Goal: Task Accomplishment & Management: Use online tool/utility

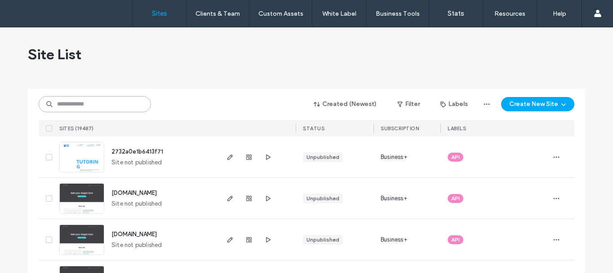
click at [94, 101] on input at bounding box center [95, 104] width 112 height 16
paste input "********"
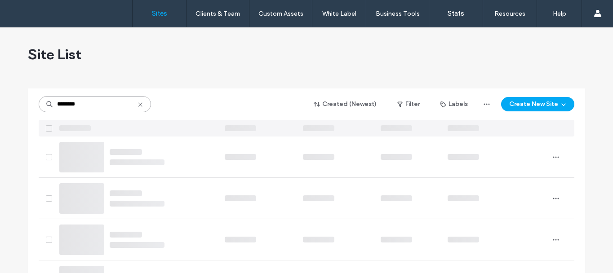
type input "********"
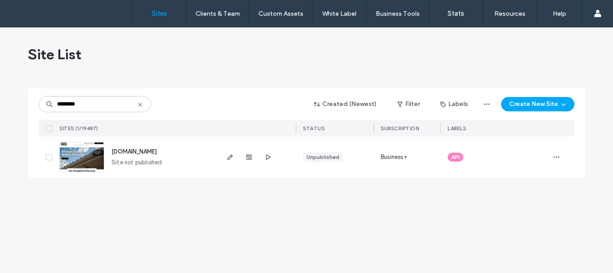
click at [71, 154] on img at bounding box center [82, 173] width 44 height 61
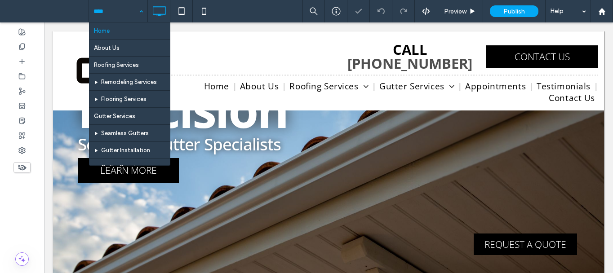
scroll to position [126, 0]
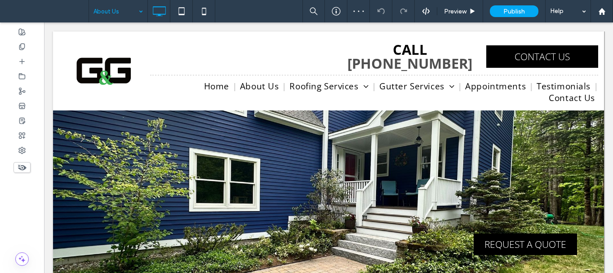
scroll to position [180, 0]
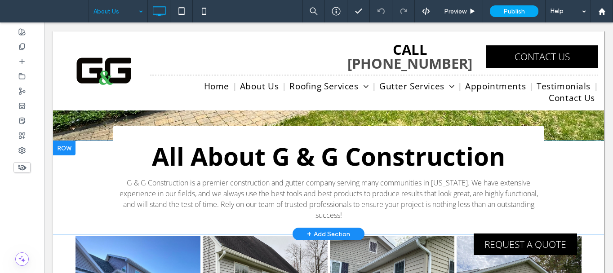
click at [123, 132] on div "All About G & G Construction G & G Construction is a premier construction and g…" at bounding box center [329, 175] width 432 height 99
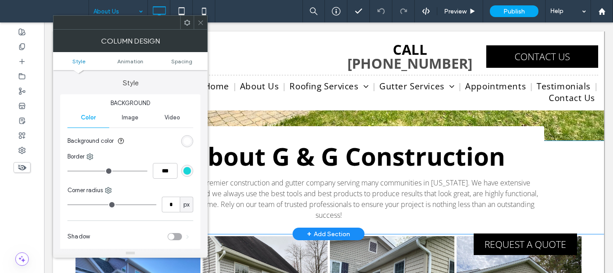
type input "*"
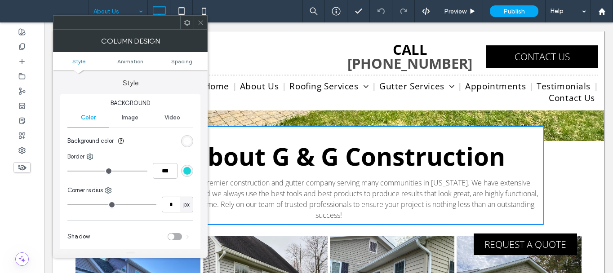
click at [202, 27] on span at bounding box center [200, 22] width 7 height 13
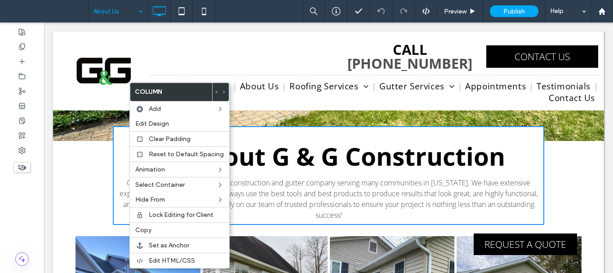
click at [61, 145] on div "All About G & G Construction G & G Construction is a premier construction and g…" at bounding box center [328, 187] width 551 height 93
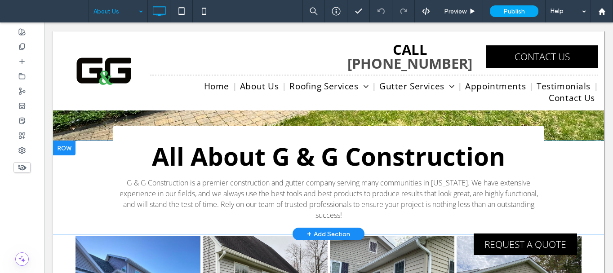
click at [65, 147] on div at bounding box center [64, 148] width 22 height 14
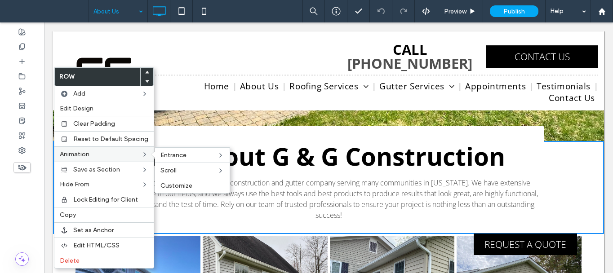
click at [115, 151] on label "Animation" at bounding box center [100, 155] width 81 height 8
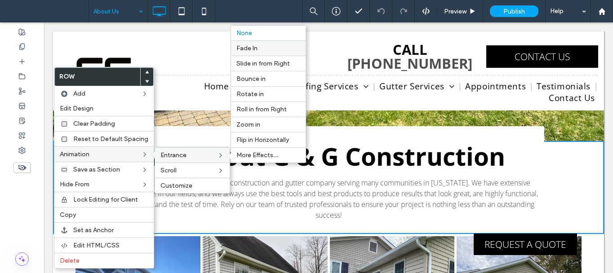
click at [251, 51] on span "Fade In" at bounding box center [246, 49] width 21 height 8
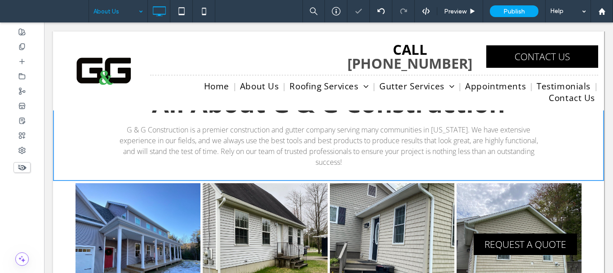
scroll to position [270, 0]
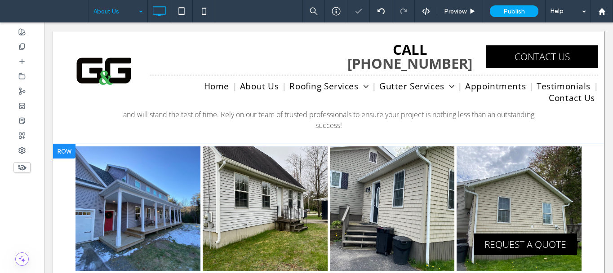
click at [65, 144] on div at bounding box center [64, 151] width 22 height 14
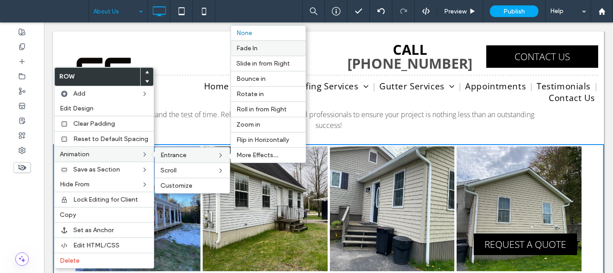
click at [249, 49] on span "Fade In" at bounding box center [246, 49] width 21 height 8
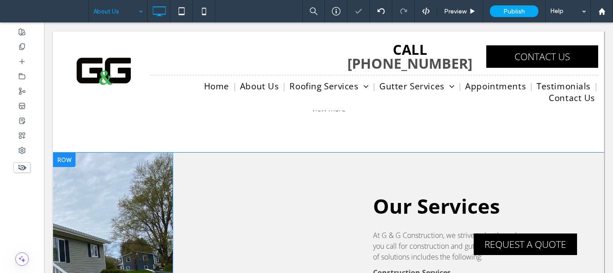
scroll to position [450, 0]
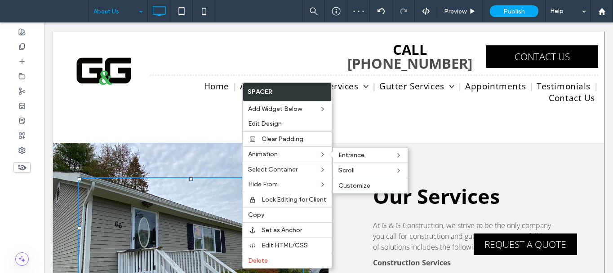
click at [229, 146] on div "Click To Paste" at bounding box center [191, 259] width 276 height 232
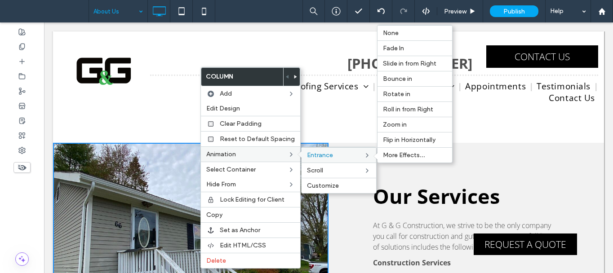
click at [347, 153] on label "Entrance" at bounding box center [335, 156] width 57 height 8
click at [393, 31] on span "None" at bounding box center [391, 33] width 16 height 8
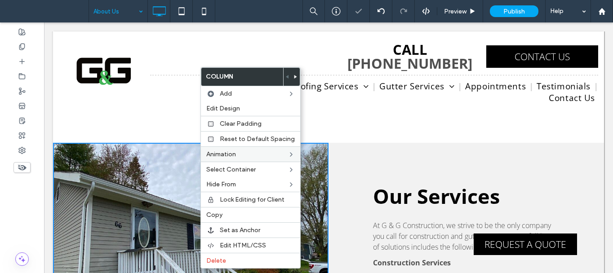
click at [72, 143] on div "Click To Paste" at bounding box center [191, 259] width 276 height 232
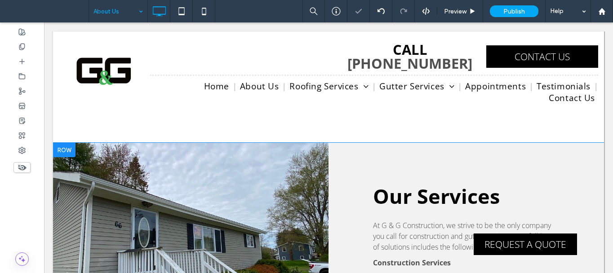
click at [62, 143] on div at bounding box center [64, 150] width 22 height 14
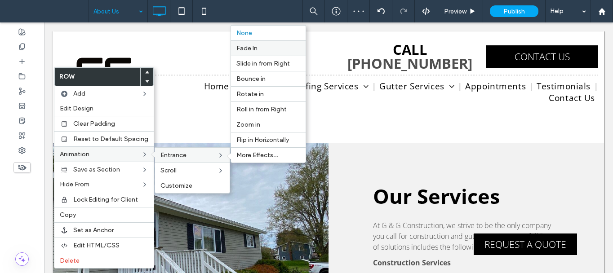
click at [254, 51] on span "Fade In" at bounding box center [246, 49] width 21 height 8
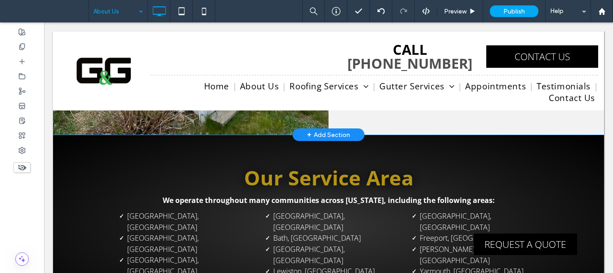
scroll to position [674, 0]
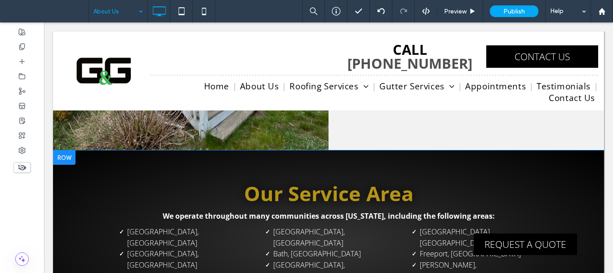
click at [69, 151] on div at bounding box center [64, 158] width 22 height 14
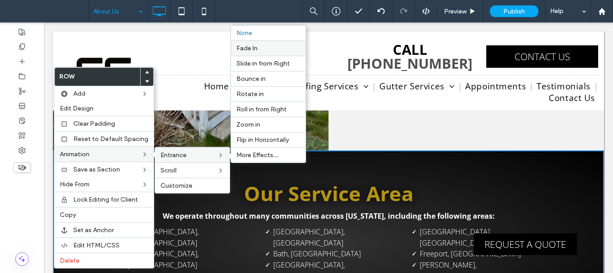
click at [250, 50] on span "Fade In" at bounding box center [246, 49] width 21 height 8
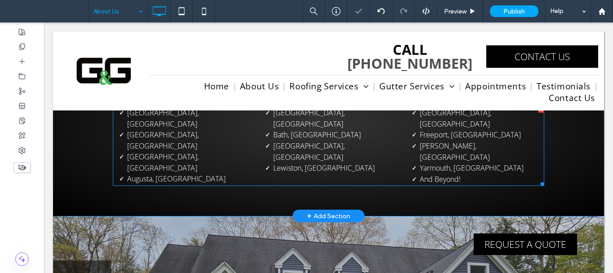
scroll to position [809, 0]
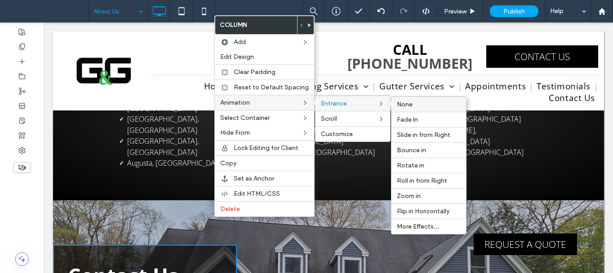
click at [416, 102] on label "None" at bounding box center [429, 105] width 64 height 8
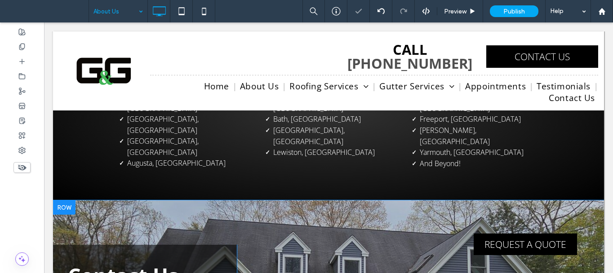
click at [61, 201] on div at bounding box center [64, 208] width 22 height 14
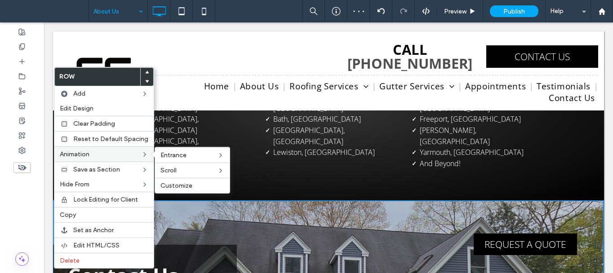
click at [104, 154] on label "Animation" at bounding box center [100, 155] width 81 height 8
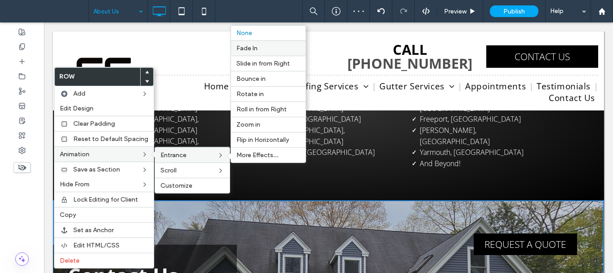
click at [250, 48] on span "Fade In" at bounding box center [246, 49] width 21 height 8
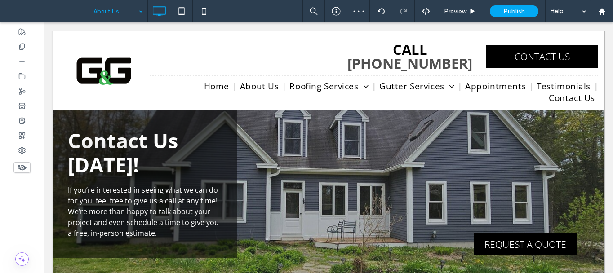
scroll to position [1034, 0]
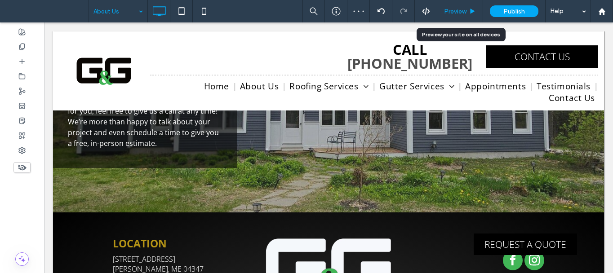
click at [473, 8] on icon at bounding box center [472, 11] width 7 height 7
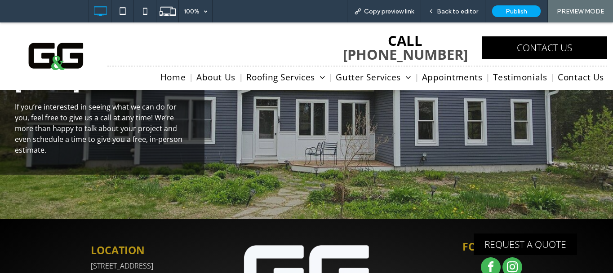
scroll to position [1045, 0]
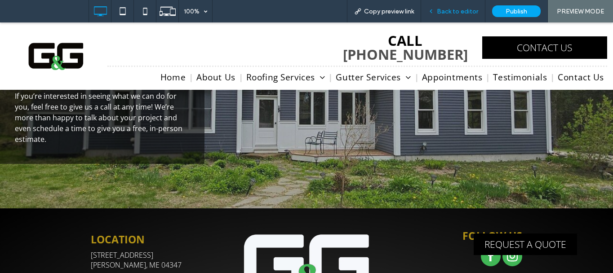
click at [462, 11] on span "Back to editor" at bounding box center [457, 12] width 41 height 8
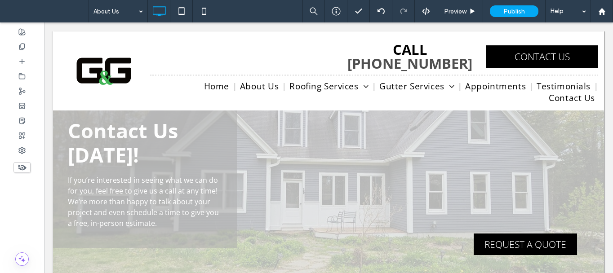
scroll to position [944, 0]
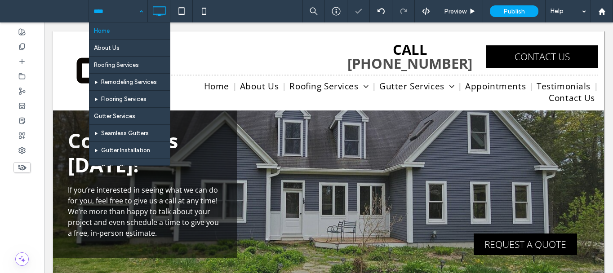
click at [122, 10] on input at bounding box center [116, 11] width 45 height 22
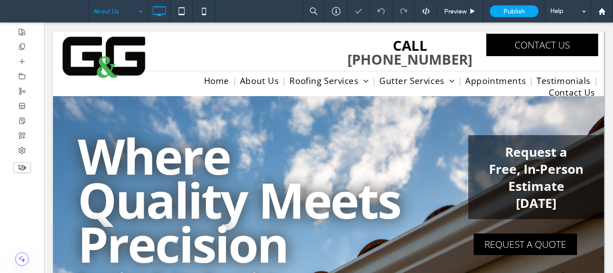
click at [461, 9] on div at bounding box center [306, 136] width 613 height 273
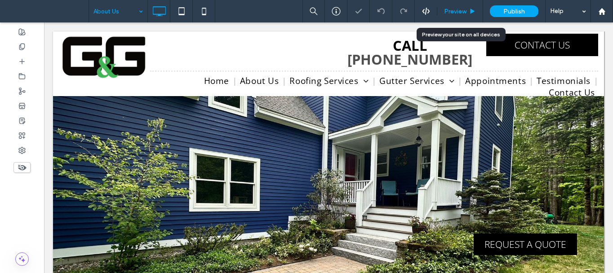
click at [461, 14] on span "Preview" at bounding box center [455, 12] width 22 height 8
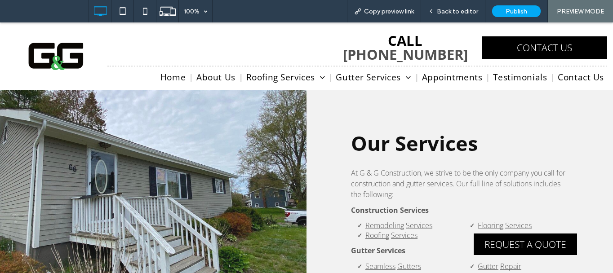
scroll to position [629, 0]
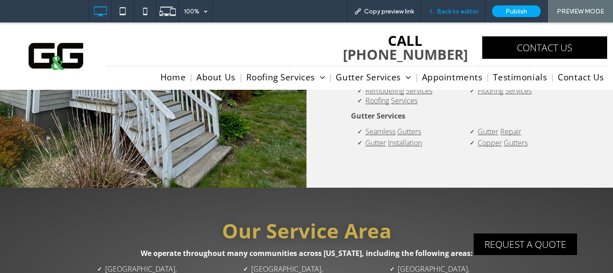
drag, startPoint x: 451, startPoint y: 8, endPoint x: 464, endPoint y: 8, distance: 13.0
click at [464, 8] on span "Back to editor" at bounding box center [457, 12] width 41 height 8
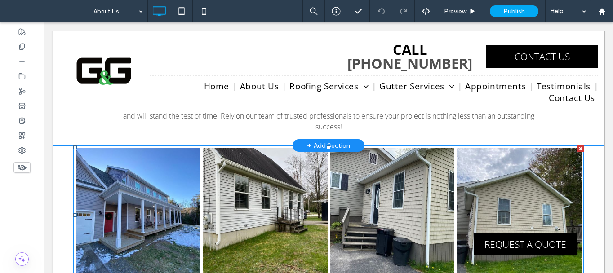
scroll to position [169, 0]
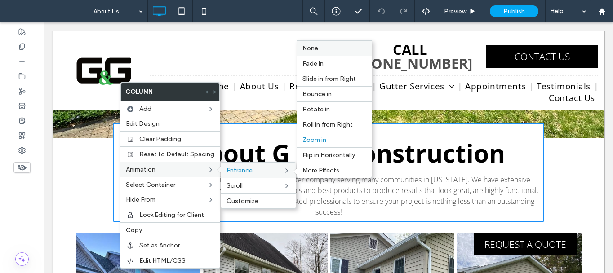
click at [316, 47] on label "None" at bounding box center [335, 49] width 64 height 8
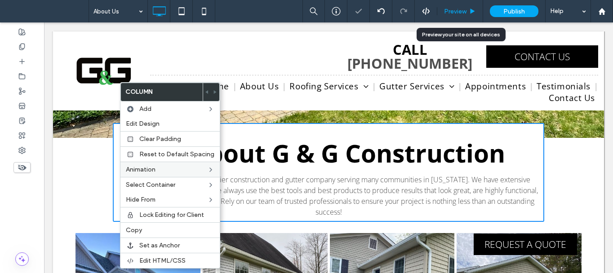
click at [470, 9] on icon at bounding box center [472, 11] width 7 height 7
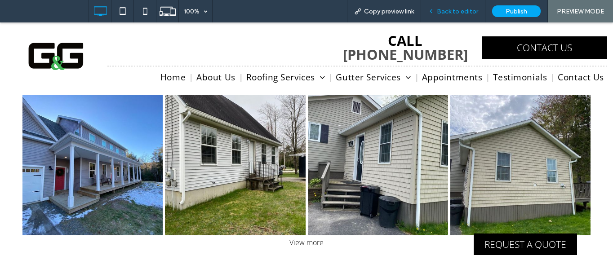
scroll to position [214, 0]
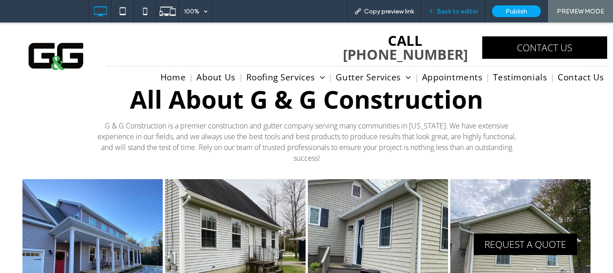
click at [469, 9] on span "Back to editor" at bounding box center [457, 12] width 41 height 8
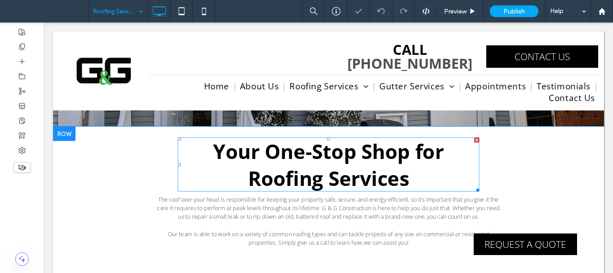
scroll to position [203, 0]
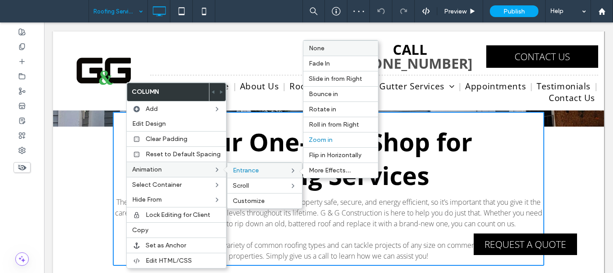
click at [326, 46] on label "None" at bounding box center [341, 49] width 64 height 8
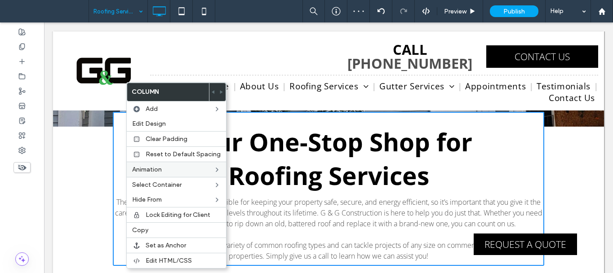
click at [64, 146] on div "Your One-Stop Shop for Roofing Services The roof over your head is responsible …" at bounding box center [328, 214] width 551 height 174
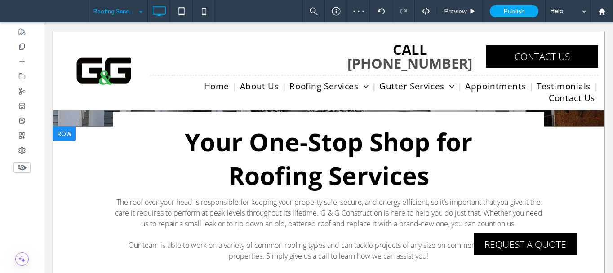
click at [58, 134] on div at bounding box center [64, 134] width 22 height 14
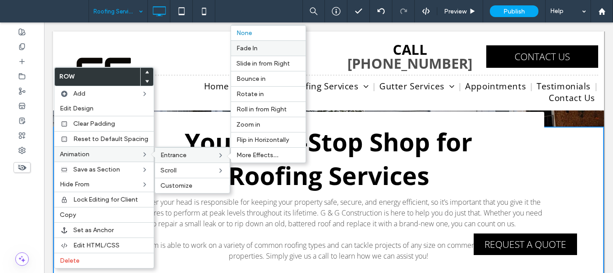
click at [244, 46] on span "Fade In" at bounding box center [246, 49] width 21 height 8
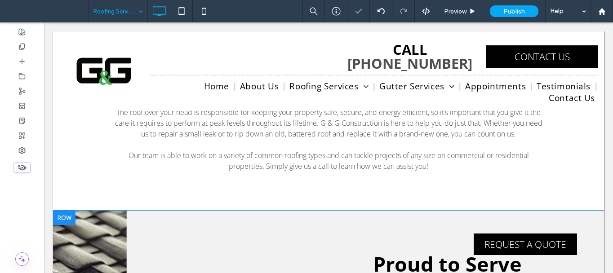
scroll to position [383, 0]
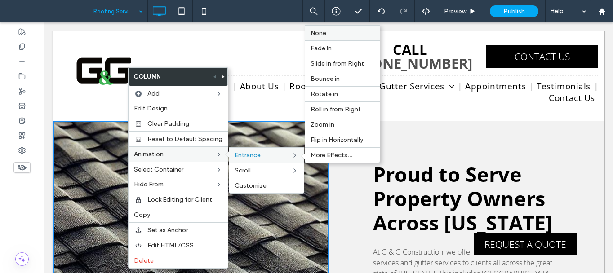
click at [340, 29] on label "None" at bounding box center [343, 33] width 64 height 8
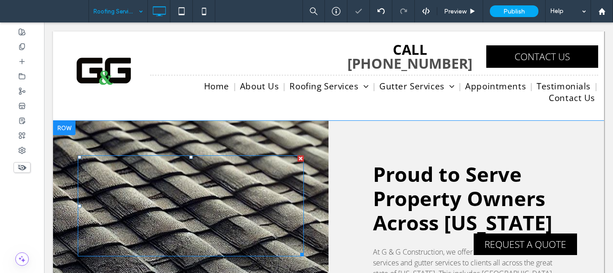
click at [61, 124] on div at bounding box center [64, 128] width 22 height 14
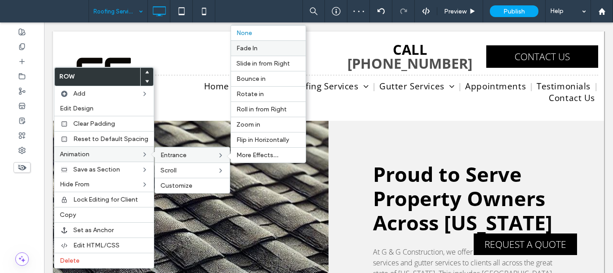
click at [254, 48] on span "Fade In" at bounding box center [246, 49] width 21 height 8
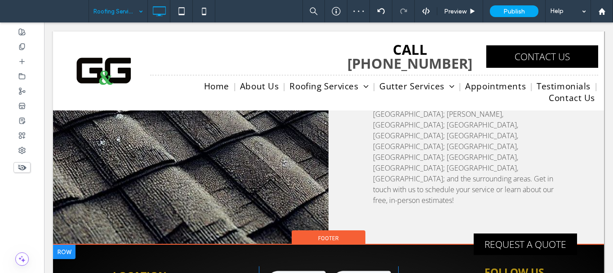
scroll to position [608, 0]
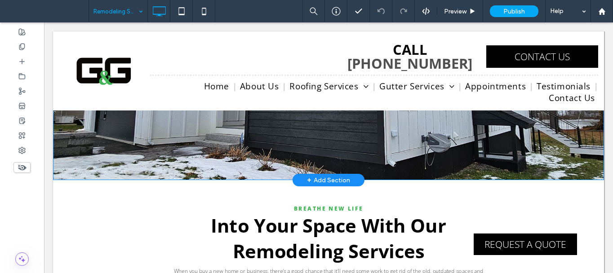
scroll to position [180, 0]
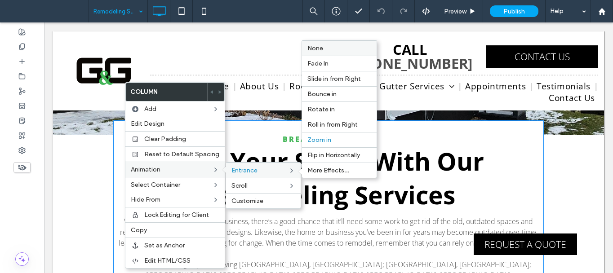
click at [321, 48] on label "None" at bounding box center [339, 49] width 64 height 8
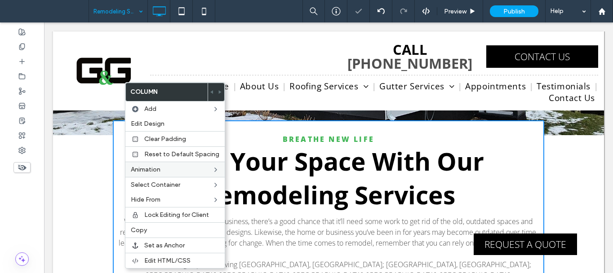
click at [67, 146] on div "Breathe New Life Into Your Space With Our Remodeling Services When you buy a ne…" at bounding box center [328, 265] width 551 height 260
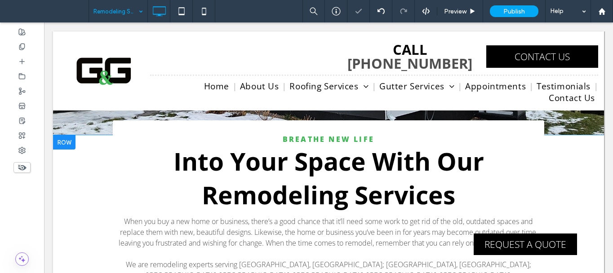
click at [64, 136] on div at bounding box center [64, 142] width 22 height 14
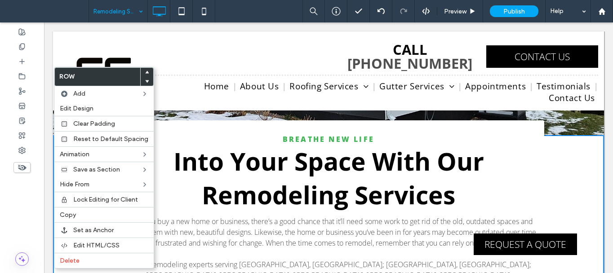
click at [181, 150] on span "Into Your Space With Our Remodeling Services" at bounding box center [329, 177] width 311 height 67
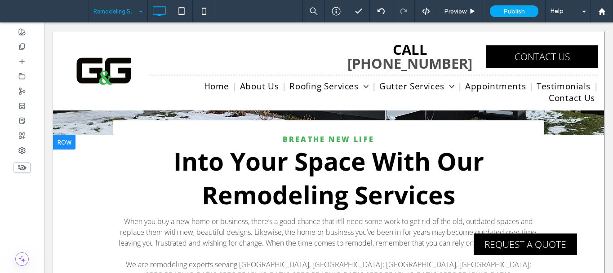
click at [61, 146] on div at bounding box center [64, 142] width 22 height 14
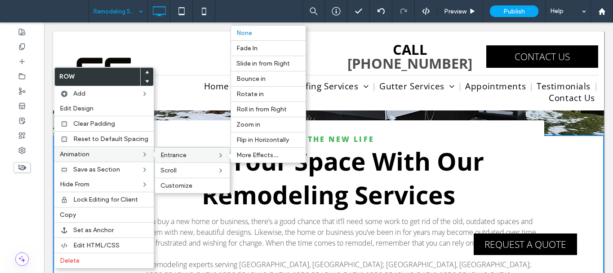
click at [173, 152] on span "Entrance" at bounding box center [173, 156] width 26 height 8
click at [254, 48] on span "Fade In" at bounding box center [246, 49] width 21 height 8
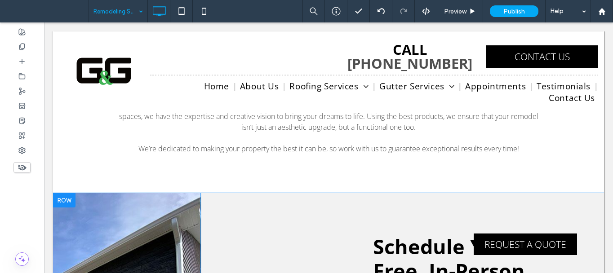
scroll to position [450, 0]
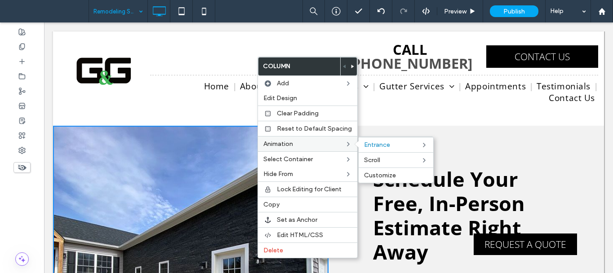
click at [329, 142] on label "Animation" at bounding box center [303, 144] width 81 height 8
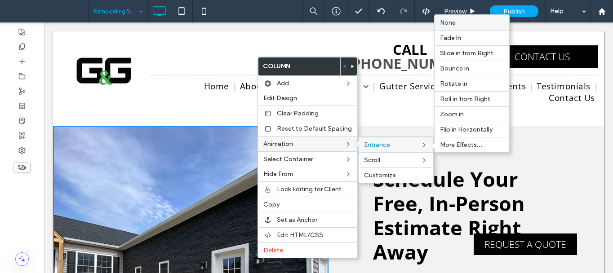
click at [451, 23] on span "None" at bounding box center [448, 23] width 16 height 8
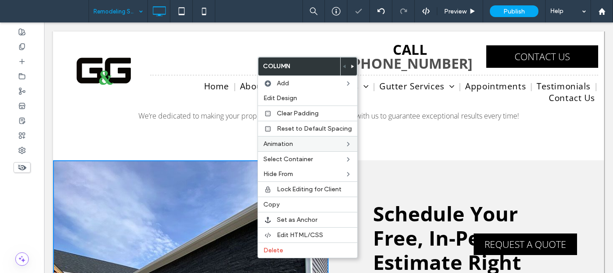
scroll to position [360, 0]
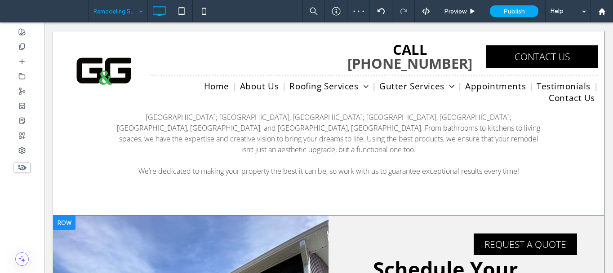
click at [62, 216] on div at bounding box center [64, 223] width 22 height 14
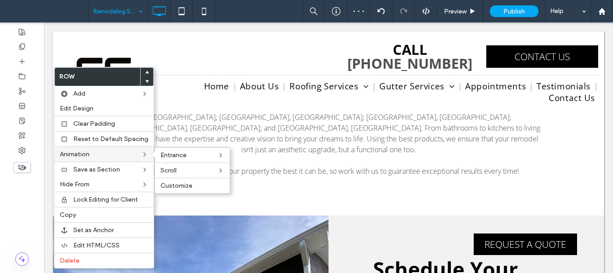
click at [105, 156] on label "Animation" at bounding box center [100, 155] width 81 height 8
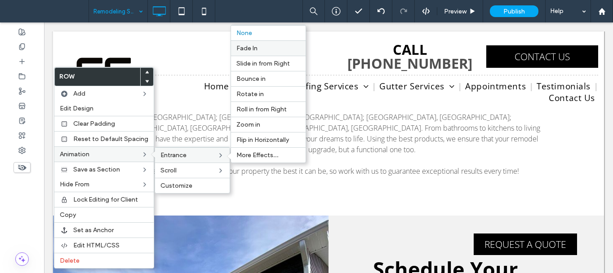
click at [260, 49] on label "Fade In" at bounding box center [268, 49] width 64 height 8
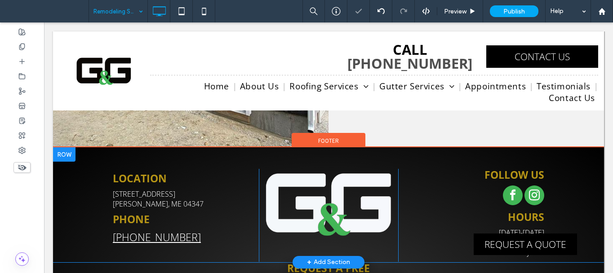
scroll to position [674, 0]
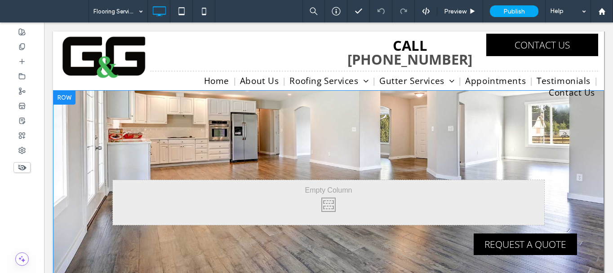
scroll to position [135, 0]
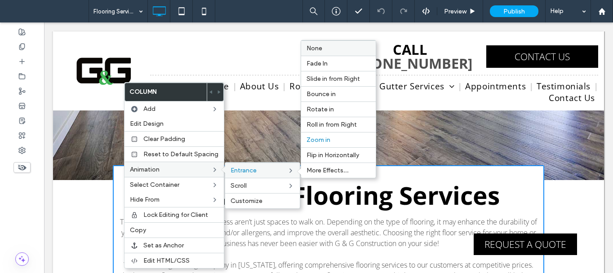
click at [318, 46] on span "None" at bounding box center [315, 49] width 16 height 8
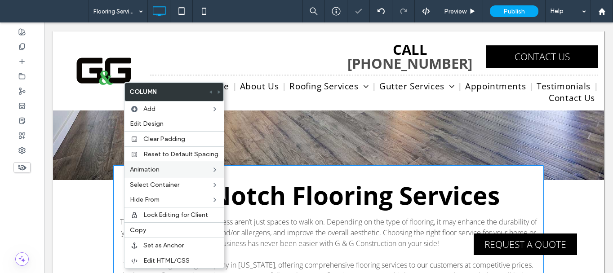
click at [83, 195] on div "Top-Notch Flooring Services The floors in your home or business aren’t just spa…" at bounding box center [328, 261] width 551 height 162
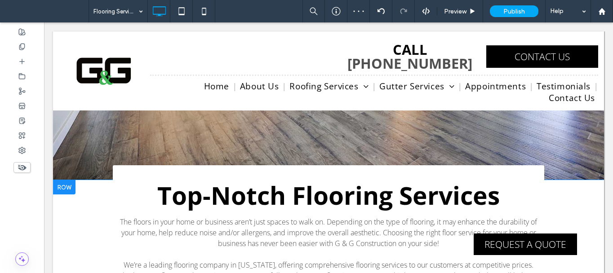
click at [66, 187] on div at bounding box center [64, 187] width 22 height 14
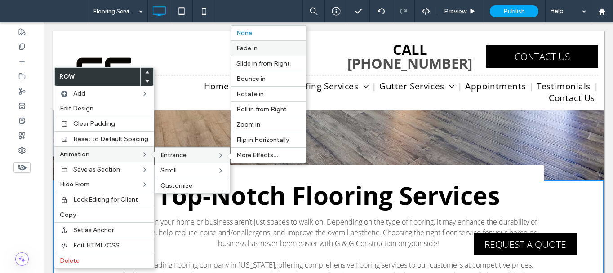
click at [263, 49] on label "Fade In" at bounding box center [268, 49] width 64 height 8
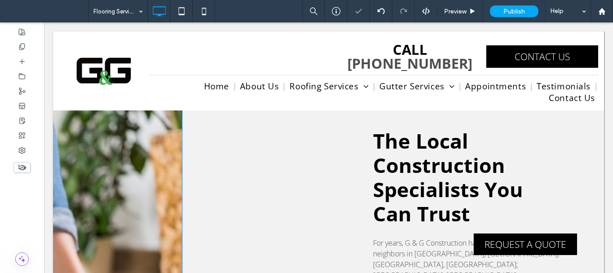
scroll to position [405, 0]
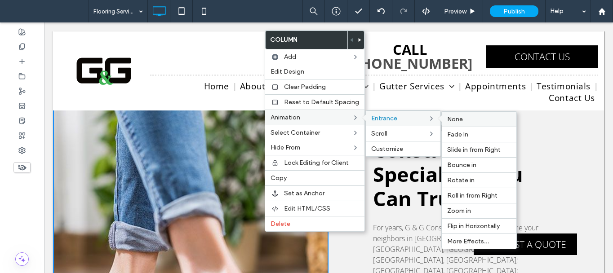
click at [459, 118] on span "None" at bounding box center [455, 120] width 16 height 8
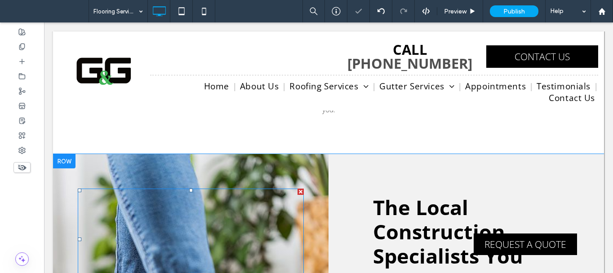
scroll to position [315, 0]
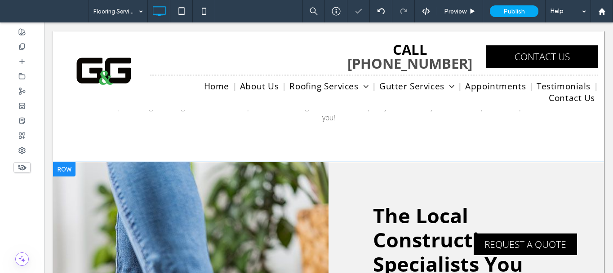
click at [67, 162] on div at bounding box center [64, 169] width 22 height 14
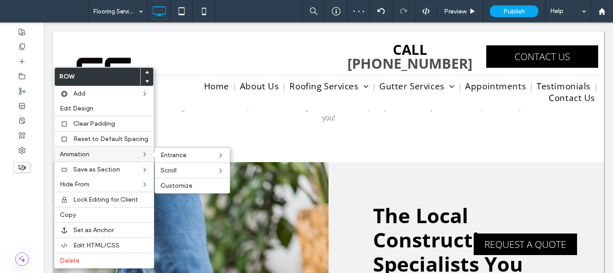
click at [121, 152] on label "Animation" at bounding box center [100, 155] width 81 height 8
click at [131, 156] on label "Animation" at bounding box center [100, 155] width 81 height 8
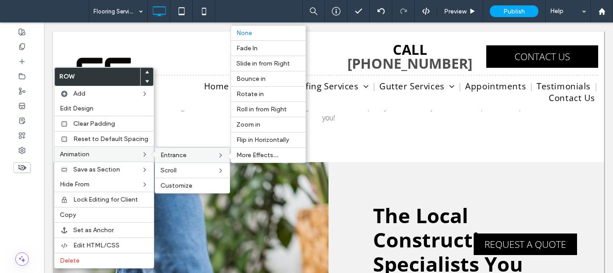
click at [180, 153] on span "Entrance" at bounding box center [173, 156] width 26 height 8
click at [259, 48] on label "Fade In" at bounding box center [268, 49] width 64 height 8
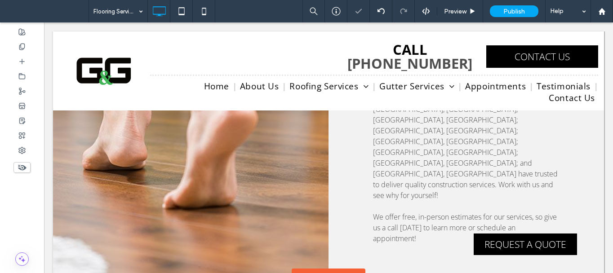
scroll to position [629, 0]
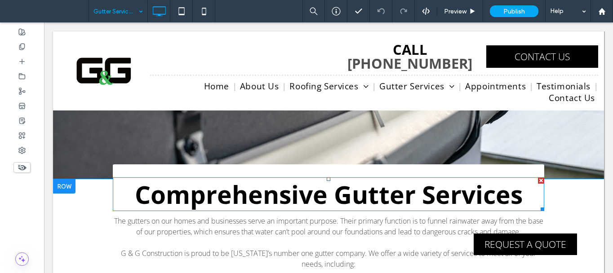
scroll to position [135, 0]
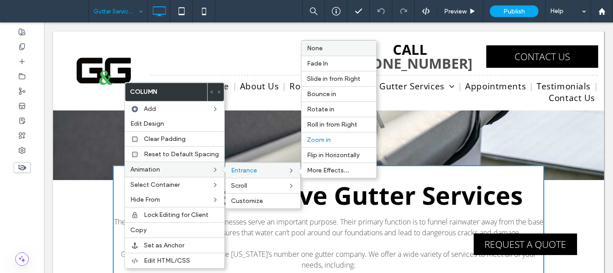
click at [326, 46] on label "None" at bounding box center [339, 49] width 64 height 8
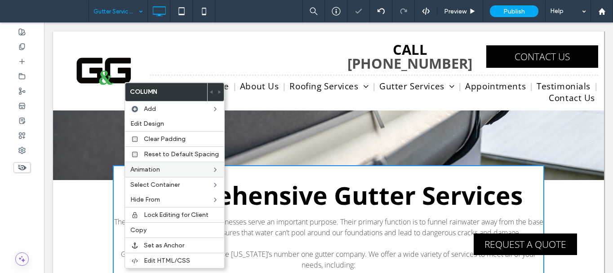
click at [71, 196] on div "Comprehensive Gutter Services The gutters on our homes and businesses serve an …" at bounding box center [328, 253] width 551 height 146
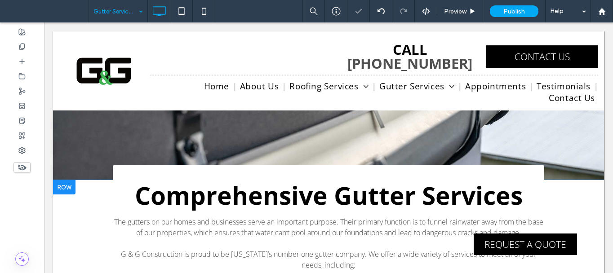
click at [64, 182] on div at bounding box center [64, 187] width 22 height 14
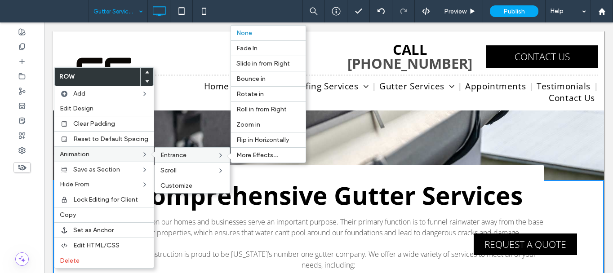
click at [166, 152] on span "Entrance" at bounding box center [173, 156] width 26 height 8
click at [260, 51] on label "Fade In" at bounding box center [268, 49] width 64 height 8
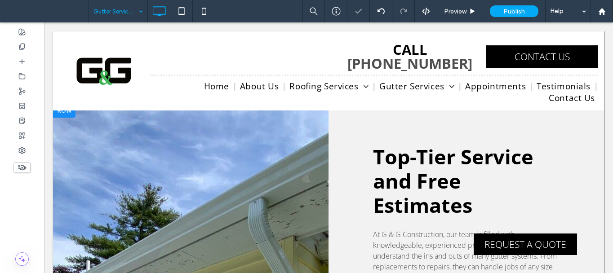
scroll to position [405, 0]
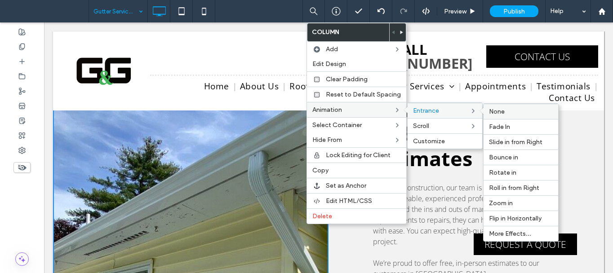
click at [500, 111] on span "None" at bounding box center [497, 112] width 16 height 8
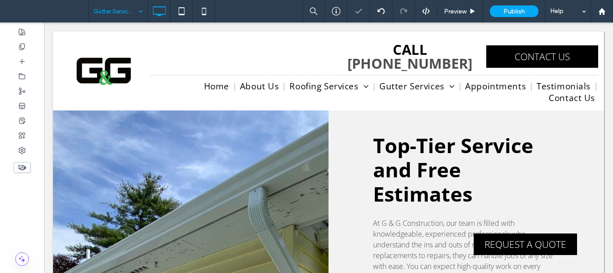
scroll to position [270, 0]
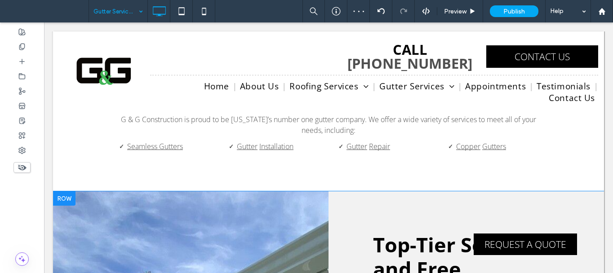
click at [63, 195] on div at bounding box center [64, 199] width 22 height 14
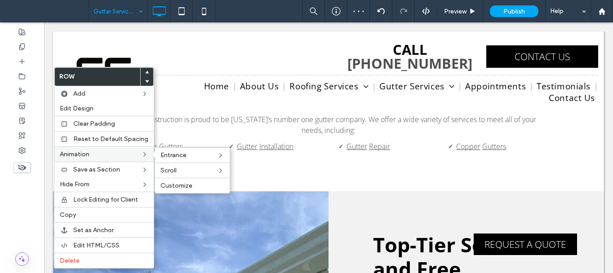
click at [114, 156] on label "Animation" at bounding box center [100, 155] width 81 height 8
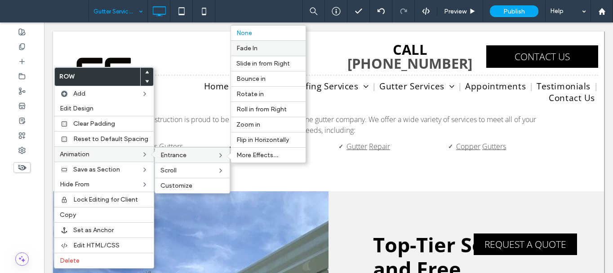
click at [261, 48] on label "Fade In" at bounding box center [268, 49] width 64 height 8
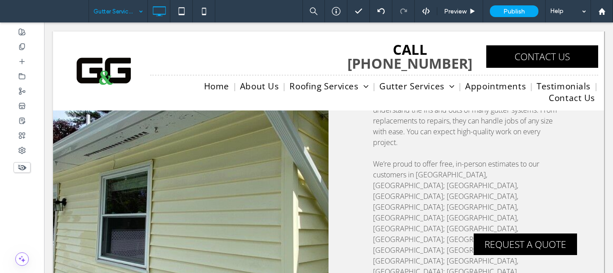
scroll to position [584, 0]
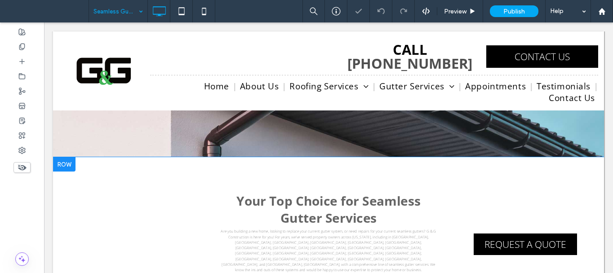
scroll to position [180, 0]
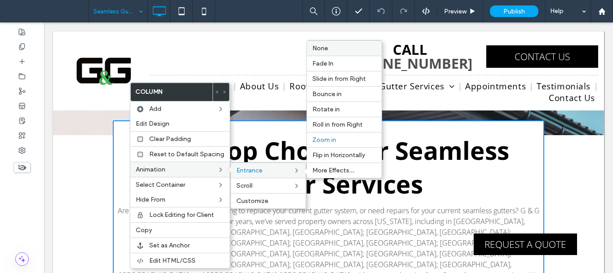
click at [336, 49] on label "None" at bounding box center [344, 49] width 64 height 8
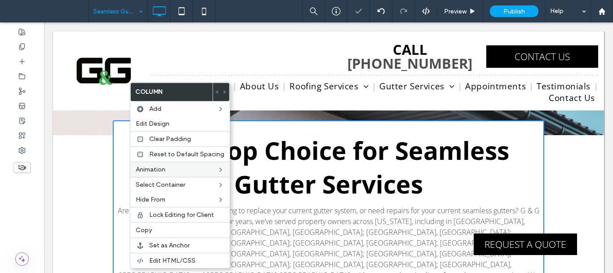
click at [79, 152] on div "Your Top Choice for Seamless Gutter Services Are you building a new home, looki…" at bounding box center [328, 233] width 551 height 196
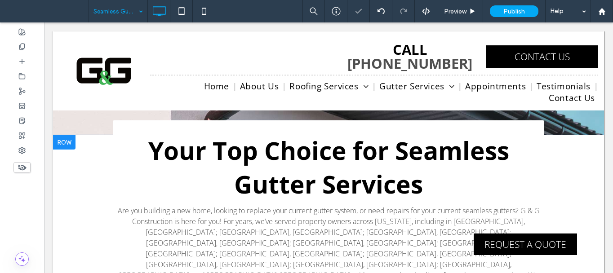
click at [63, 143] on div at bounding box center [64, 142] width 22 height 14
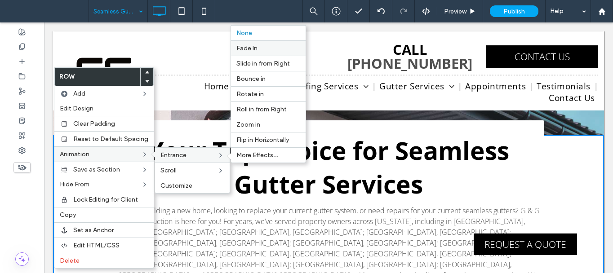
click at [262, 49] on label "Fade In" at bounding box center [268, 49] width 64 height 8
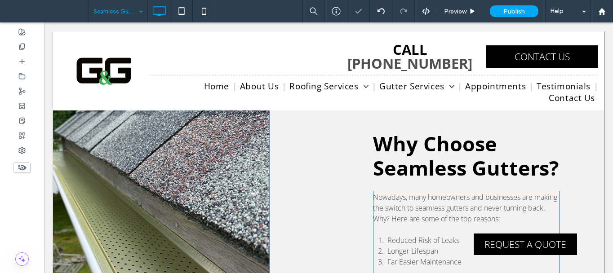
scroll to position [405, 0]
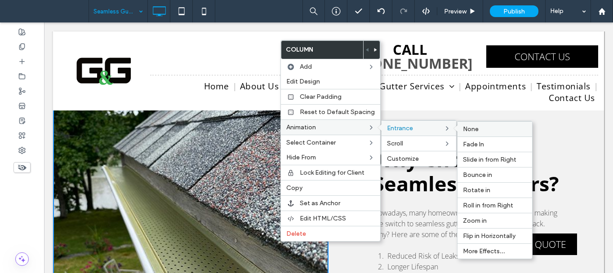
click at [486, 126] on label "None" at bounding box center [495, 129] width 64 height 8
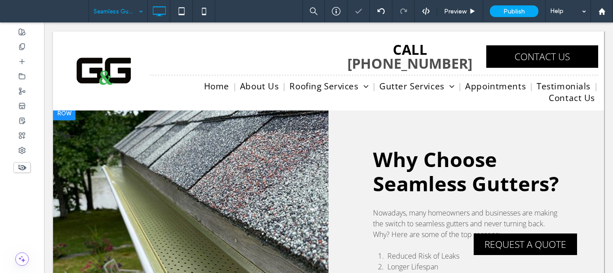
scroll to position [270, 0]
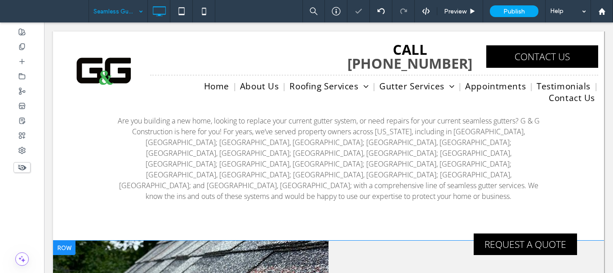
click at [72, 241] on div at bounding box center [64, 248] width 22 height 14
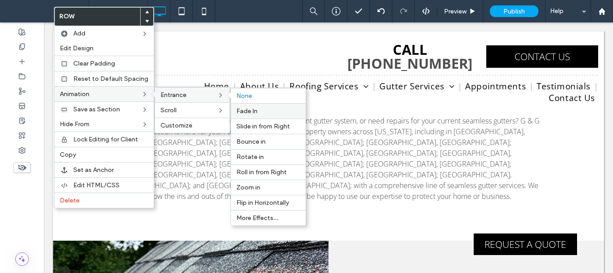
drag, startPoint x: 262, startPoint y: 114, endPoint x: 346, endPoint y: 125, distance: 84.8
click at [262, 114] on label "Fade In" at bounding box center [268, 111] width 64 height 8
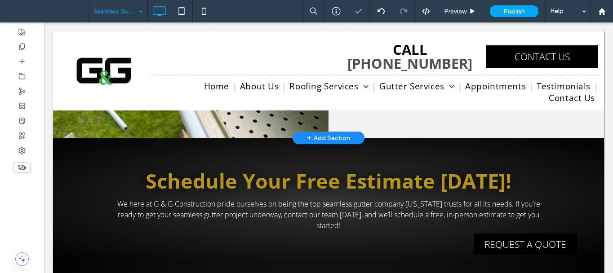
scroll to position [674, 0]
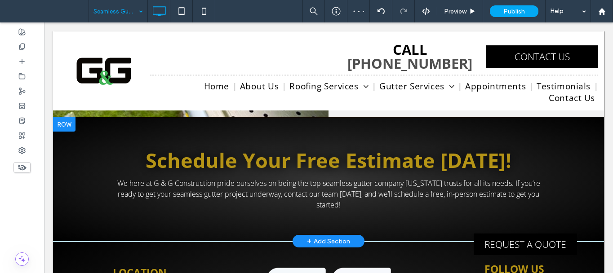
click at [70, 132] on div at bounding box center [64, 124] width 22 height 14
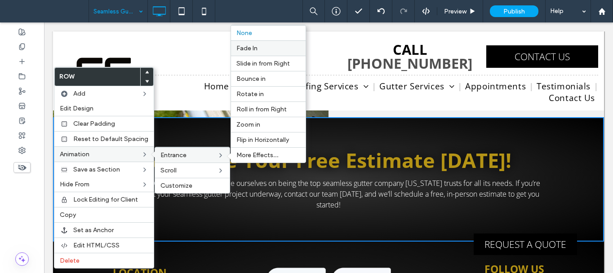
click at [250, 49] on span "Fade In" at bounding box center [246, 49] width 21 height 8
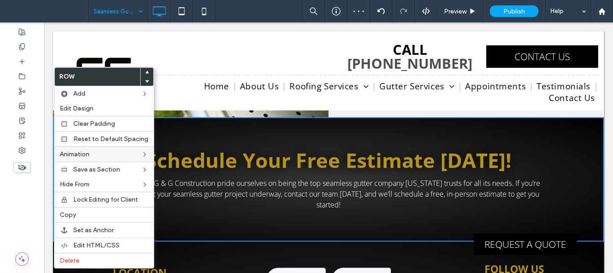
click at [258, 49] on div at bounding box center [328, 70] width 551 height 79
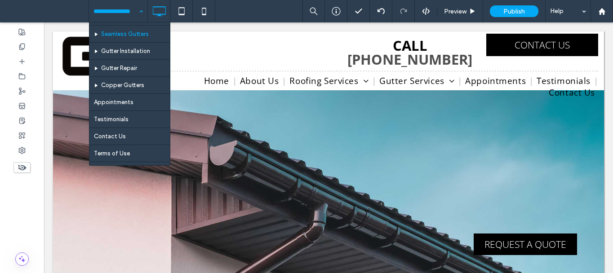
scroll to position [84, 0]
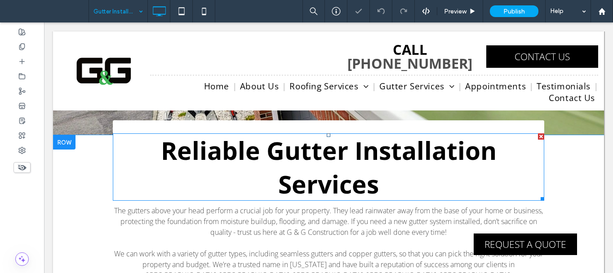
scroll to position [195, 0]
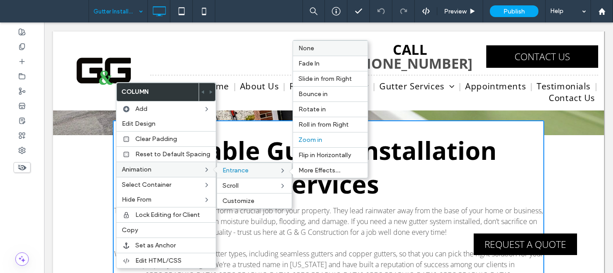
click at [321, 50] on label "None" at bounding box center [331, 49] width 64 height 8
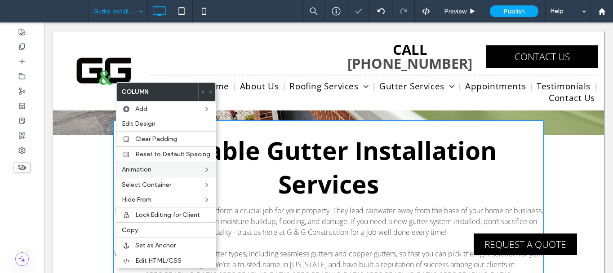
click at [72, 146] on div "Reliable Gutter Installation Services The gutters above your head perform a cru…" at bounding box center [328, 249] width 551 height 228
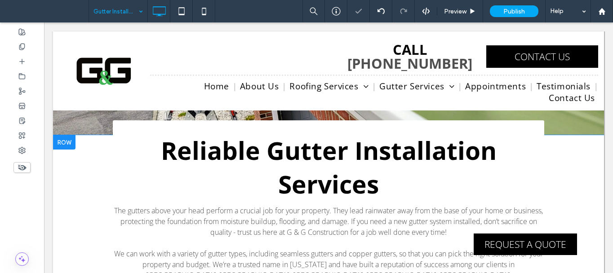
click at [68, 141] on div at bounding box center [64, 142] width 22 height 14
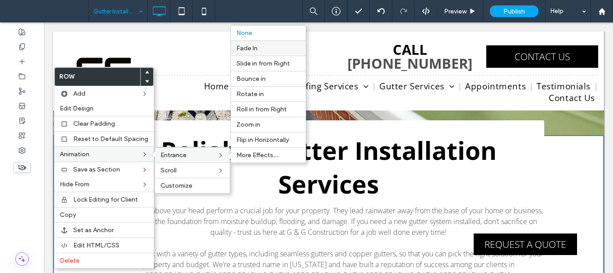
click at [255, 47] on label "Fade In" at bounding box center [268, 49] width 64 height 8
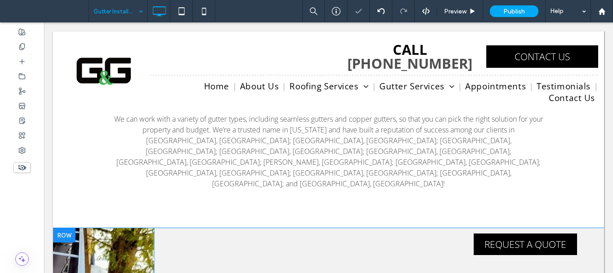
scroll to position [419, 0]
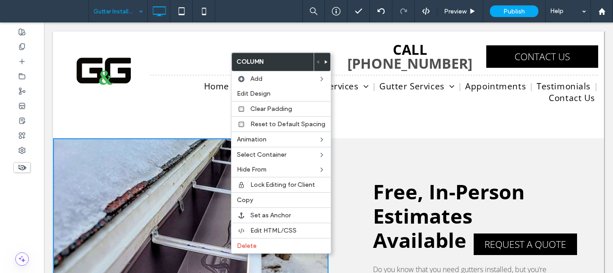
drag, startPoint x: 172, startPoint y: 262, endPoint x: 166, endPoint y: 266, distance: 7.5
click at [172, 262] on div "Click To Paste" at bounding box center [191, 269] width 276 height 262
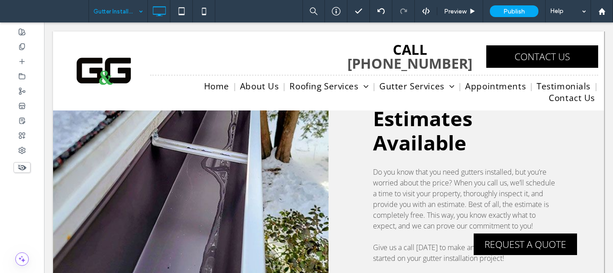
scroll to position [509, 0]
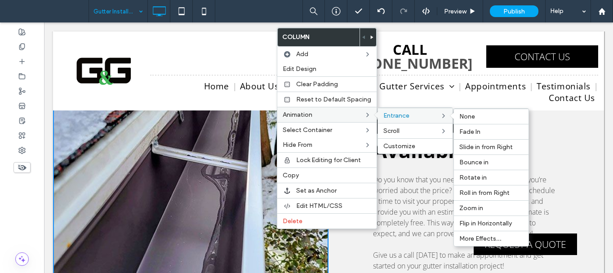
click at [413, 110] on div "Entrance None Fade In Slide in from Right Bounce in Rotate in Roll in from Righ…" at bounding box center [415, 115] width 75 height 15
click at [473, 117] on label "None" at bounding box center [491, 117] width 64 height 8
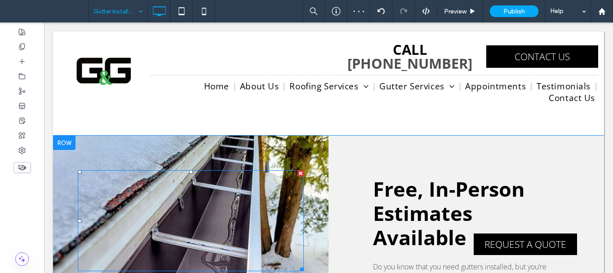
scroll to position [419, 0]
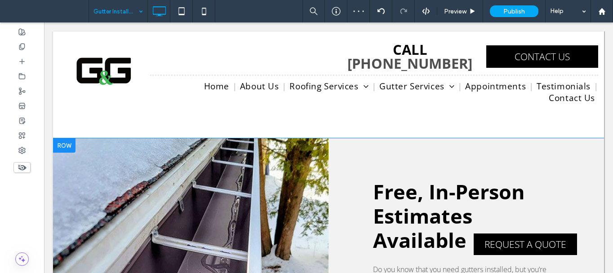
click at [67, 138] on div at bounding box center [64, 145] width 22 height 14
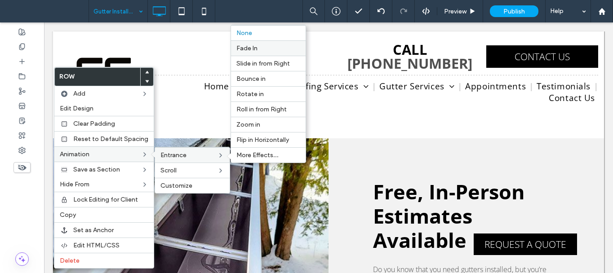
click at [250, 46] on span "Fade In" at bounding box center [246, 49] width 21 height 8
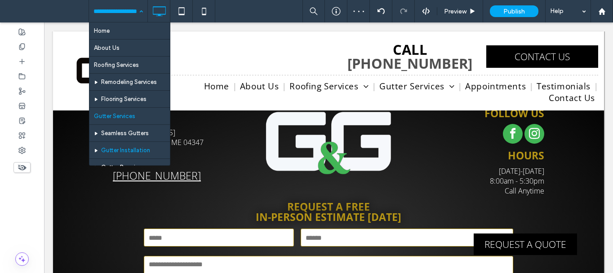
scroll to position [45, 0]
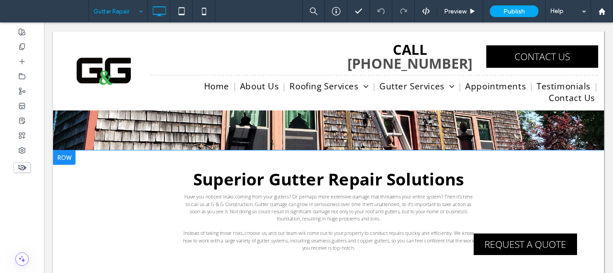
scroll to position [180, 0]
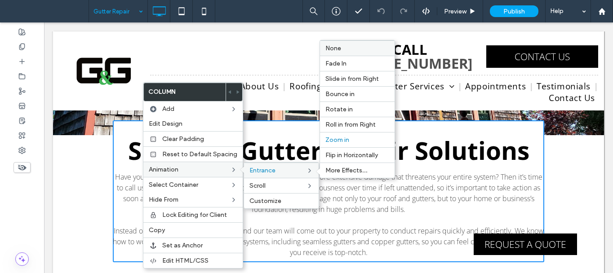
click at [366, 45] on label "None" at bounding box center [357, 49] width 64 height 8
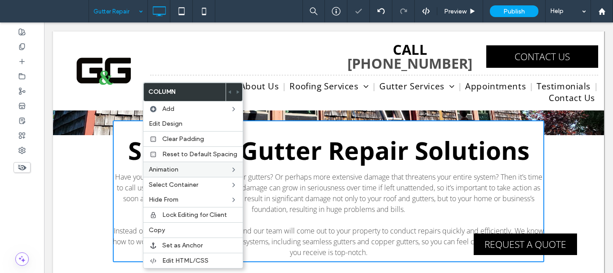
click at [86, 153] on div "Superior Gutter Repair Solutions Have you noticed leaks coming from your gutter…" at bounding box center [328, 216] width 551 height 162
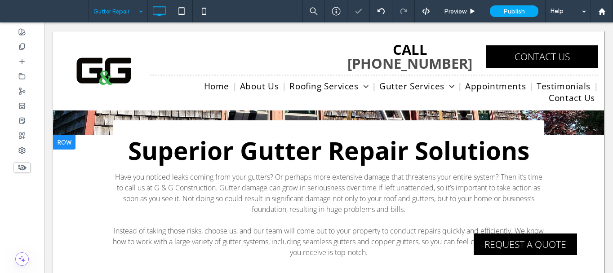
click at [70, 142] on div at bounding box center [64, 142] width 22 height 14
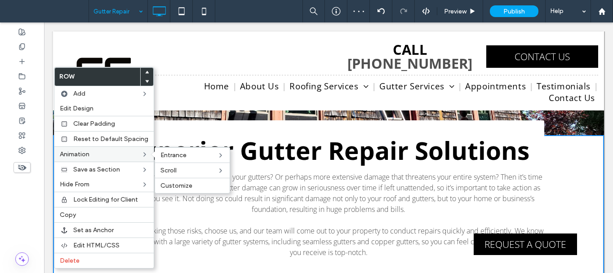
click at [123, 153] on label "Animation" at bounding box center [100, 155] width 81 height 8
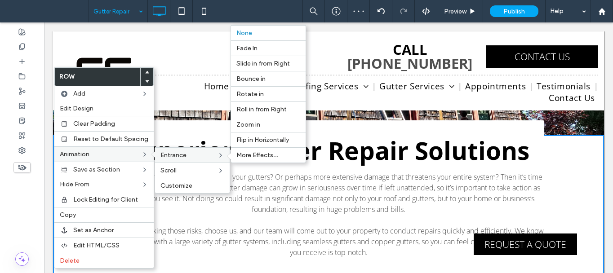
click at [183, 156] on span "Entrance" at bounding box center [173, 156] width 26 height 8
click at [256, 49] on label "Fade In" at bounding box center [268, 49] width 64 height 8
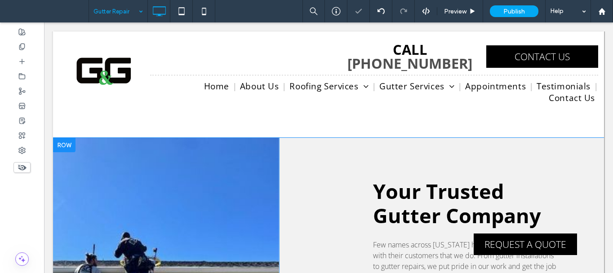
scroll to position [360, 0]
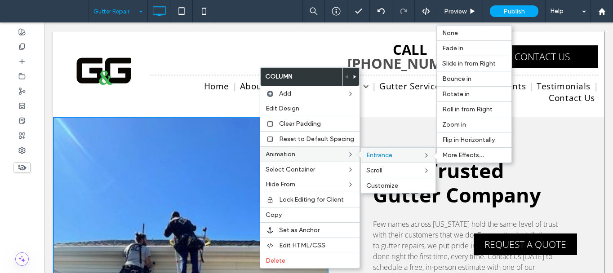
click at [392, 152] on label "Entrance" at bounding box center [394, 156] width 57 height 8
click at [455, 34] on span "None" at bounding box center [450, 33] width 16 height 8
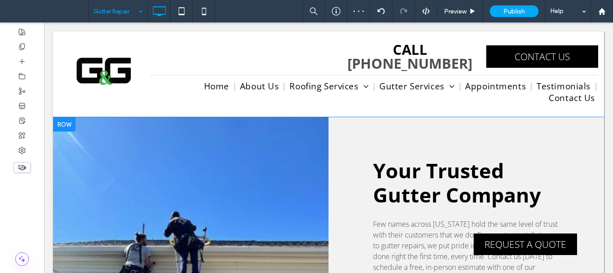
click at [58, 120] on div at bounding box center [64, 124] width 22 height 14
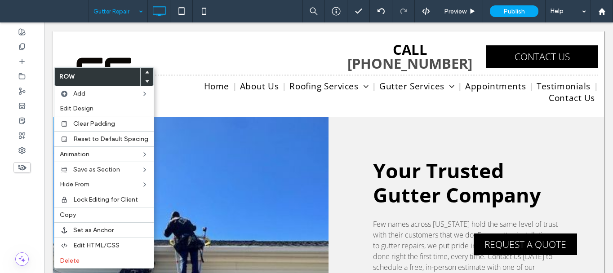
click at [188, 98] on div at bounding box center [328, 70] width 551 height 79
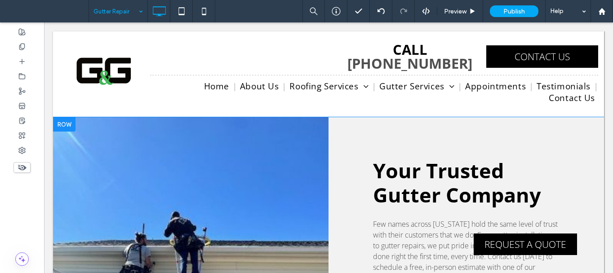
click at [63, 121] on div at bounding box center [64, 124] width 22 height 14
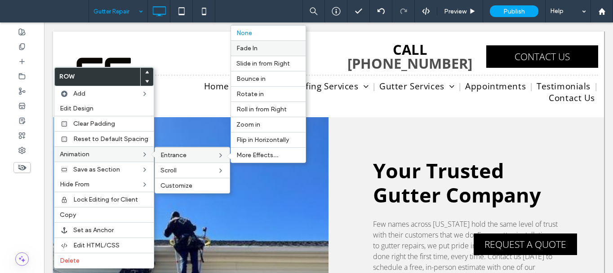
click at [262, 49] on label "Fade In" at bounding box center [268, 49] width 64 height 8
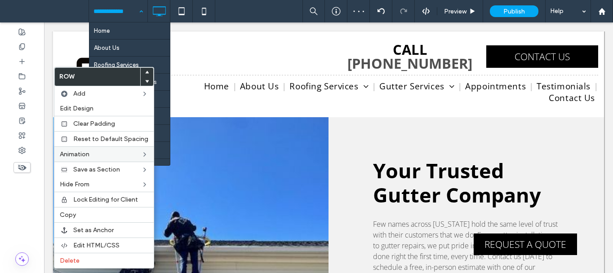
click at [234, 107] on div "Superior Gutter Repair Solutions Have you noticed leaks coming from your gutter…" at bounding box center [328, 36] width 551 height 162
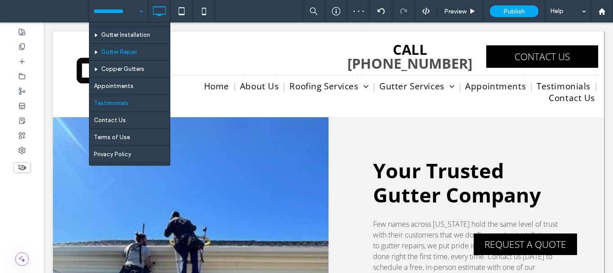
scroll to position [129, 0]
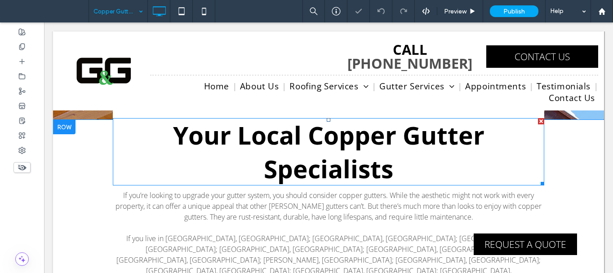
scroll to position [195, 0]
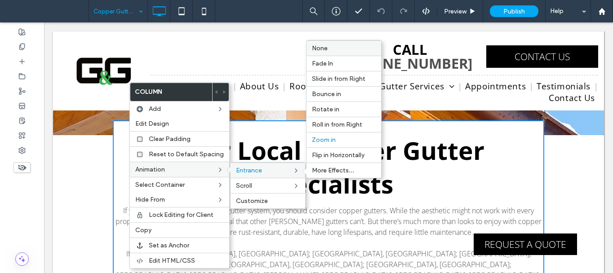
click at [322, 47] on span "None" at bounding box center [320, 49] width 16 height 8
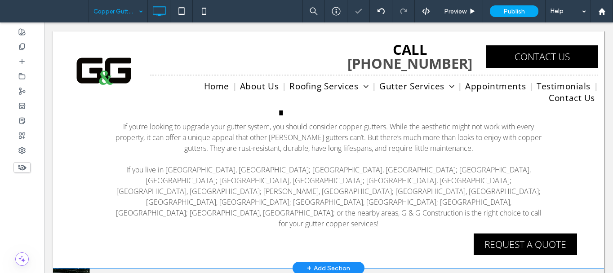
scroll to position [374, 0]
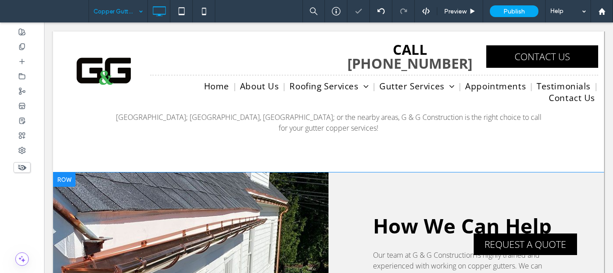
click at [68, 173] on div at bounding box center [64, 180] width 22 height 14
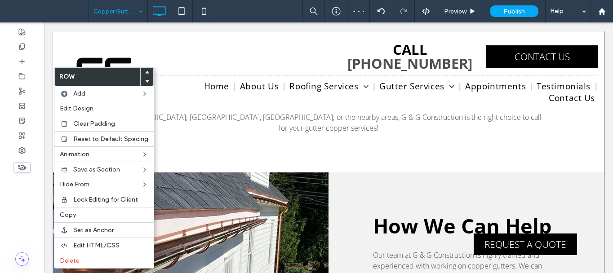
click at [305, 173] on div "Click To Paste" at bounding box center [191, 269] width 276 height 192
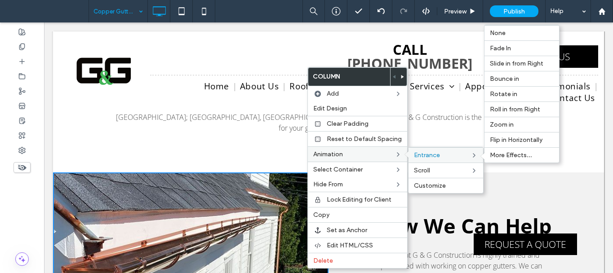
click at [433, 153] on span "Entrance" at bounding box center [427, 156] width 26 height 8
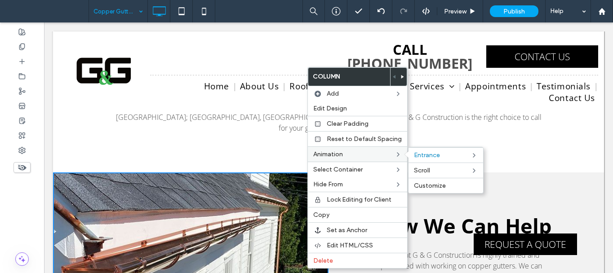
click at [389, 156] on label "Animation" at bounding box center [353, 155] width 81 height 8
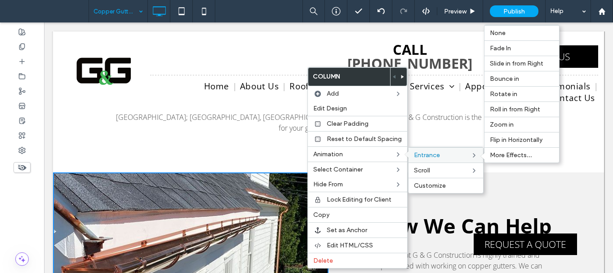
click at [431, 151] on div "Entrance None Fade In Slide in from Right Bounce in Rotate in Roll in from Righ…" at bounding box center [446, 154] width 75 height 15
click at [503, 31] on label "None" at bounding box center [522, 33] width 64 height 8
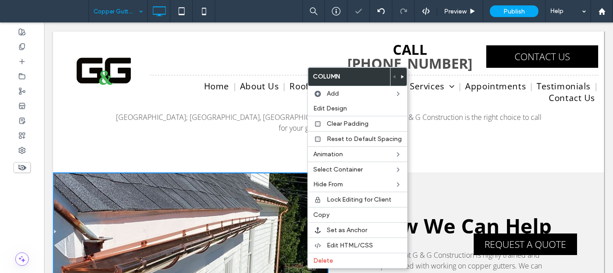
click at [83, 173] on div "Click To Paste" at bounding box center [191, 269] width 276 height 192
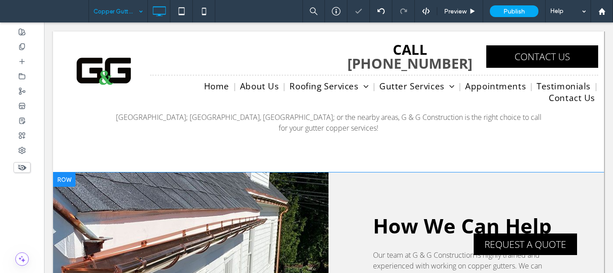
click at [65, 173] on div at bounding box center [64, 180] width 22 height 14
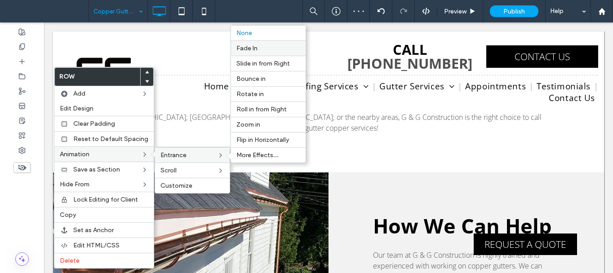
click at [260, 45] on label "Fade In" at bounding box center [268, 49] width 64 height 8
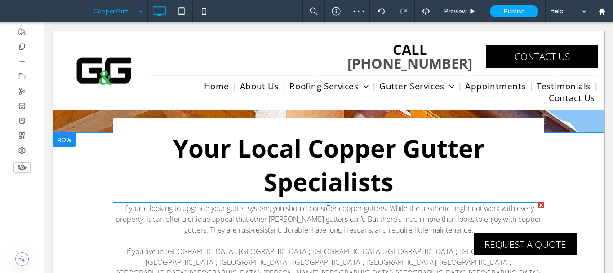
scroll to position [195, 0]
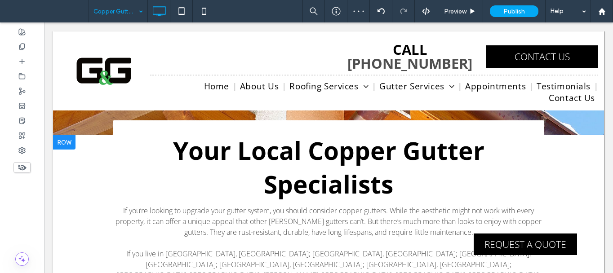
click at [69, 142] on div at bounding box center [64, 142] width 22 height 14
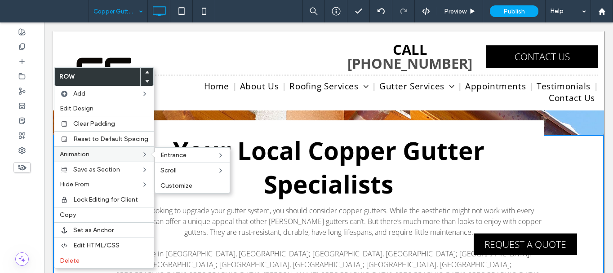
click at [101, 153] on label "Animation" at bounding box center [100, 155] width 81 height 8
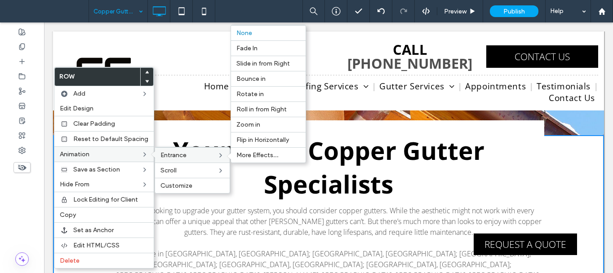
click at [178, 154] on span "Entrance" at bounding box center [173, 156] width 26 height 8
click at [263, 48] on label "Fade In" at bounding box center [268, 49] width 64 height 8
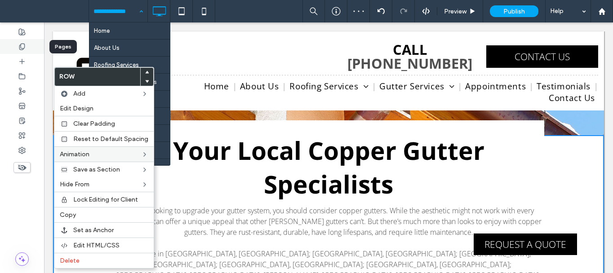
click at [20, 48] on icon at bounding box center [21, 46] width 7 height 7
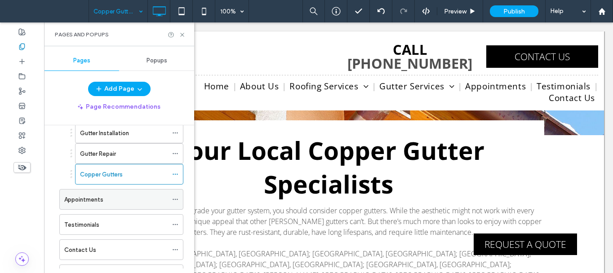
scroll to position [176, 0]
click at [136, 205] on div "Appointments" at bounding box center [115, 200] width 103 height 20
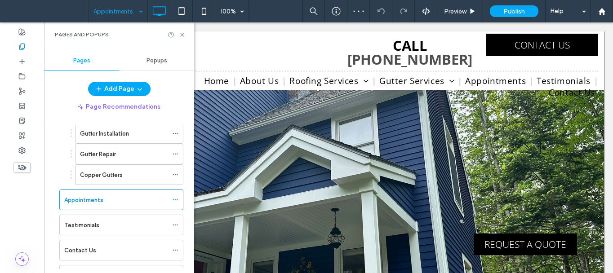
click at [183, 30] on div "Pages and Popups" at bounding box center [119, 34] width 150 height 24
click at [181, 35] on icon at bounding box center [182, 34] width 7 height 7
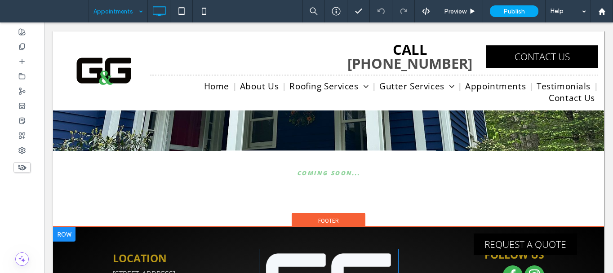
scroll to position [180, 0]
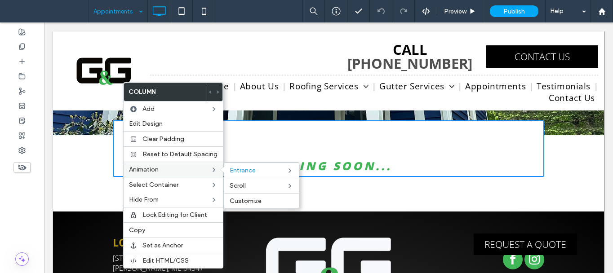
click at [210, 169] on icon at bounding box center [213, 169] width 7 height 7
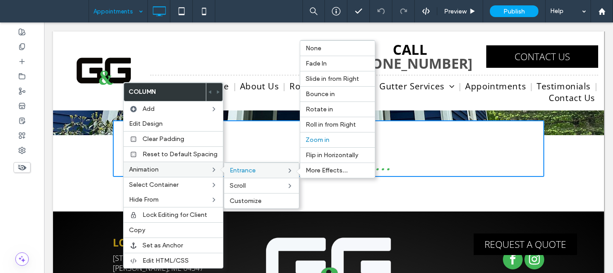
click at [246, 168] on span "Entrance" at bounding box center [243, 171] width 26 height 8
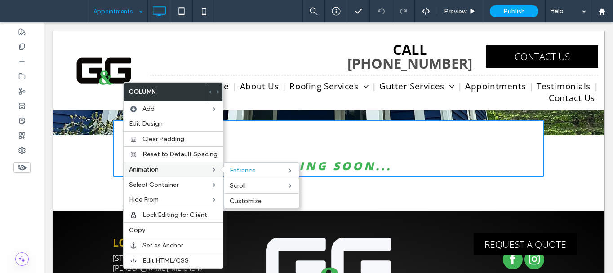
click at [210, 169] on icon at bounding box center [213, 169] width 7 height 7
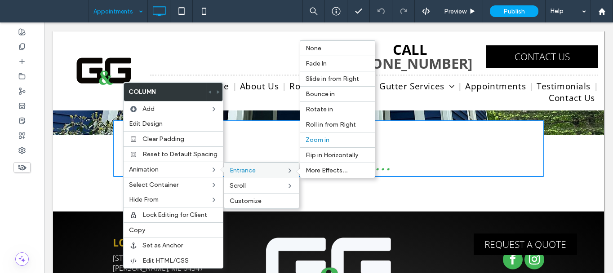
click at [249, 172] on span "Entrance" at bounding box center [243, 171] width 26 height 8
click at [317, 51] on span "None" at bounding box center [314, 49] width 16 height 8
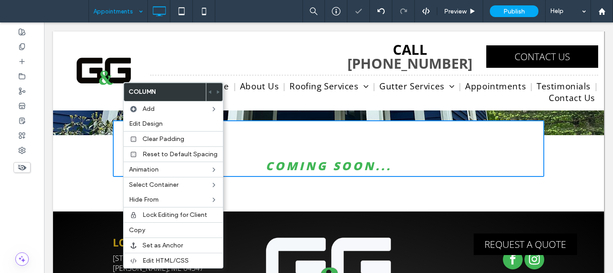
click at [69, 157] on div "Coming Soon... Click To Paste Row + Add Section" at bounding box center [328, 173] width 551 height 76
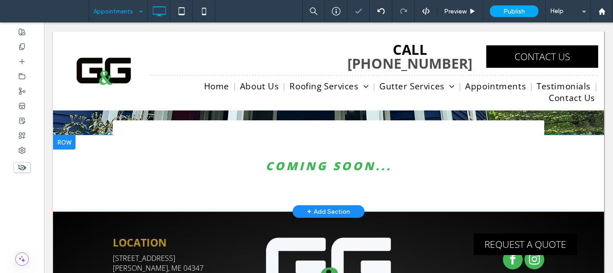
click at [68, 151] on div "Coming Soon... Click To Paste Row + Add Section" at bounding box center [328, 173] width 551 height 76
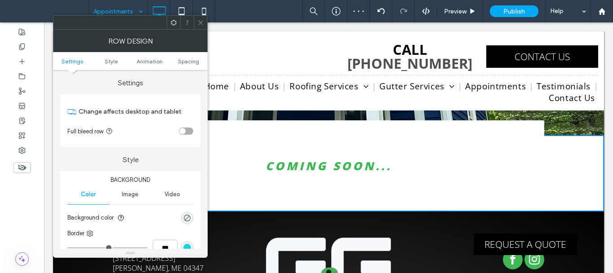
click at [199, 22] on icon at bounding box center [200, 22] width 7 height 7
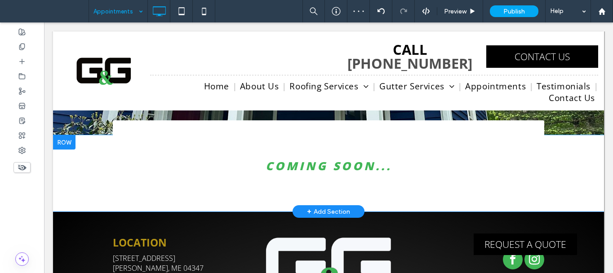
click at [62, 147] on div at bounding box center [64, 142] width 22 height 14
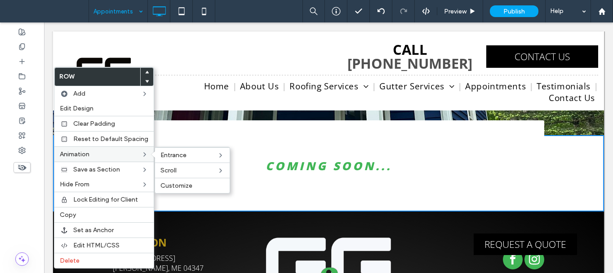
click at [89, 154] on span "Animation" at bounding box center [75, 155] width 30 height 8
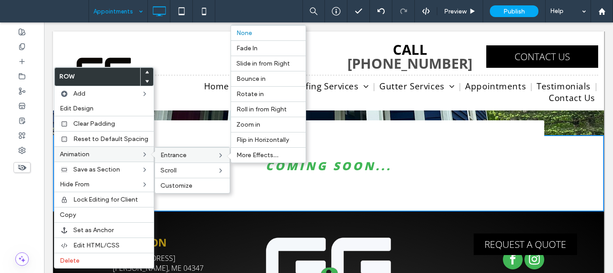
click at [191, 153] on label "Entrance" at bounding box center [188, 156] width 57 height 8
click at [172, 158] on span "Entrance" at bounding box center [173, 156] width 26 height 8
click at [259, 42] on div "Fade In" at bounding box center [268, 47] width 75 height 15
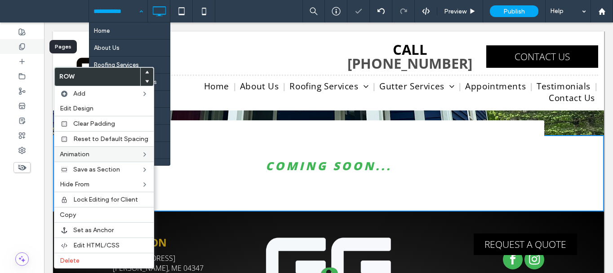
click at [22, 46] on icon at bounding box center [21, 46] width 7 height 7
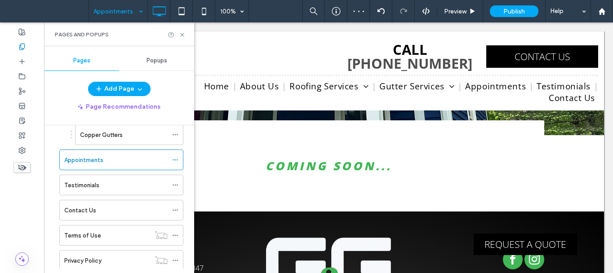
scroll to position [225, 0]
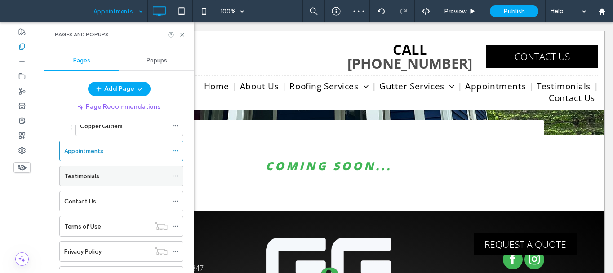
click at [100, 181] on div "Testimonials" at bounding box center [115, 176] width 103 height 20
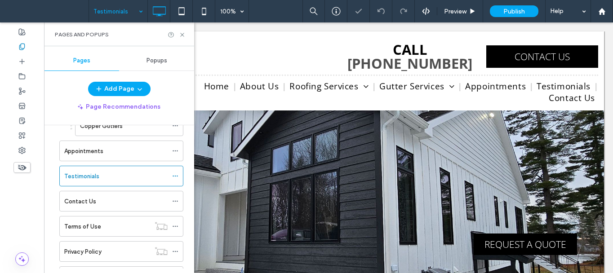
scroll to position [135, 0]
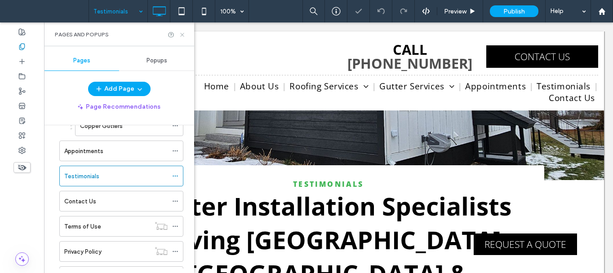
click at [181, 36] on use at bounding box center [182, 35] width 4 height 4
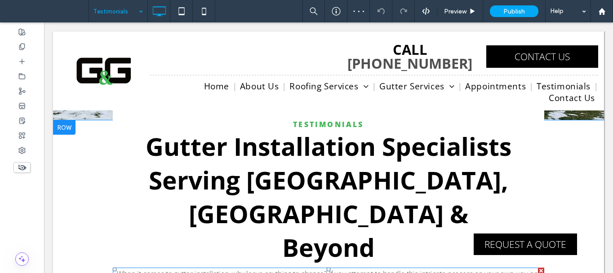
scroll to position [195, 0]
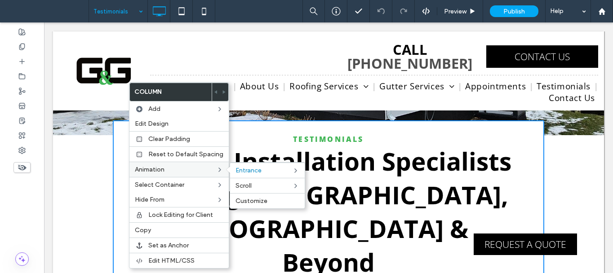
click at [171, 174] on div "Animation Entrance Scroll Customize" at bounding box center [178, 169] width 99 height 15
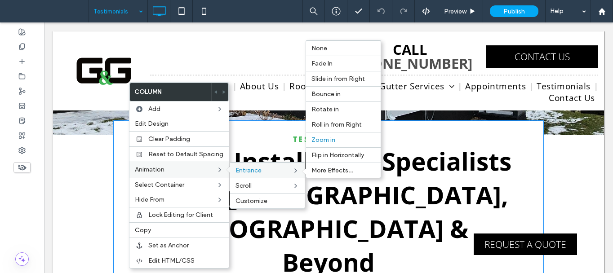
click at [282, 172] on label "Entrance" at bounding box center [264, 171] width 57 height 8
click at [329, 46] on label "None" at bounding box center [344, 49] width 64 height 8
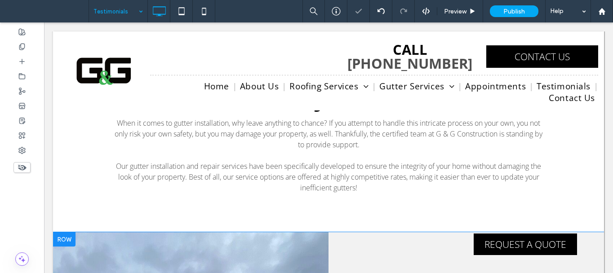
scroll to position [419, 0]
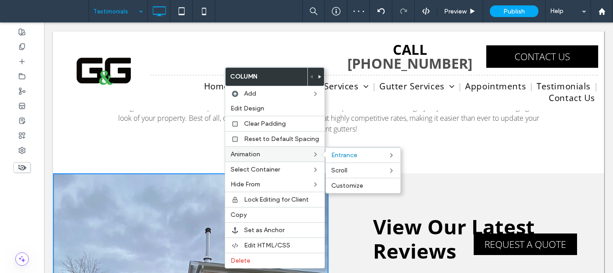
click at [267, 154] on label "Animation" at bounding box center [271, 155] width 81 height 8
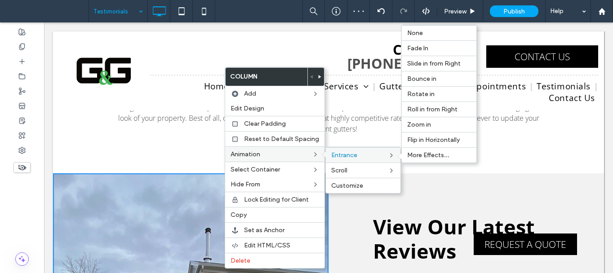
click at [360, 155] on label "Entrance" at bounding box center [359, 156] width 57 height 8
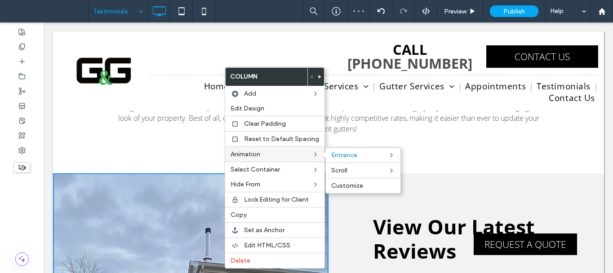
click at [303, 152] on label "Animation" at bounding box center [271, 155] width 81 height 8
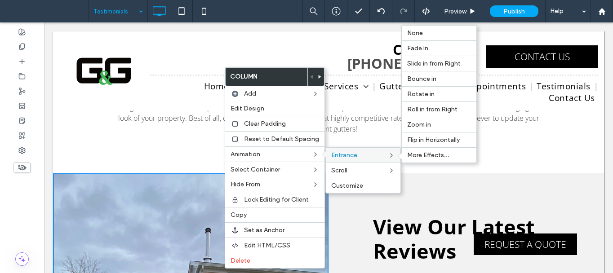
click at [357, 152] on label "Entrance" at bounding box center [359, 156] width 57 height 8
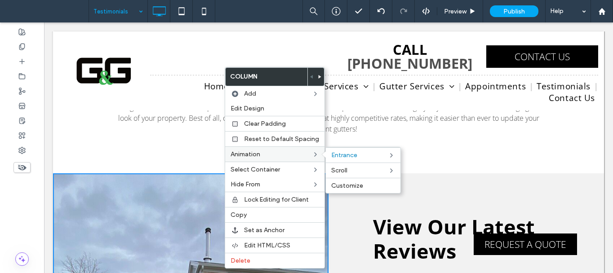
click at [297, 155] on label "Animation" at bounding box center [271, 155] width 81 height 8
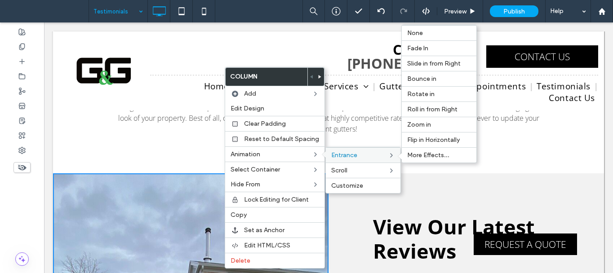
click at [348, 152] on span "Entrance" at bounding box center [344, 156] width 26 height 8
click at [416, 33] on span "None" at bounding box center [415, 33] width 16 height 8
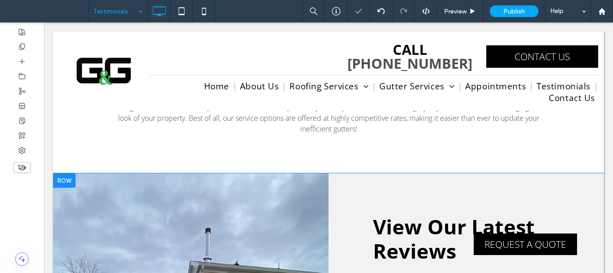
click at [62, 174] on div at bounding box center [64, 181] width 22 height 14
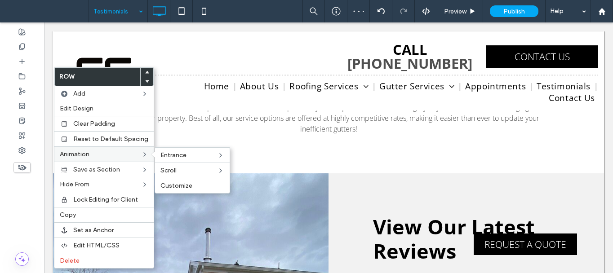
click at [105, 155] on label "Animation" at bounding box center [100, 155] width 81 height 8
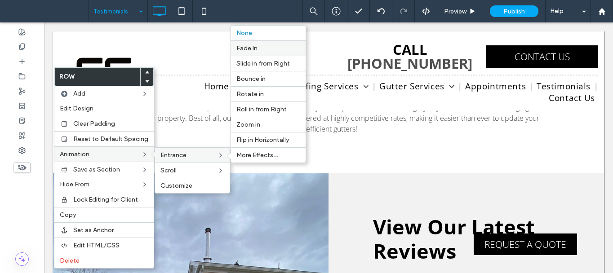
click at [261, 52] on label "Fade In" at bounding box center [268, 49] width 64 height 8
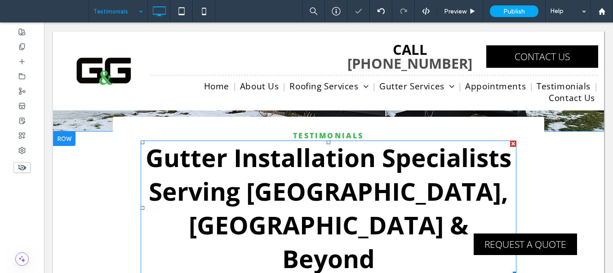
scroll to position [195, 0]
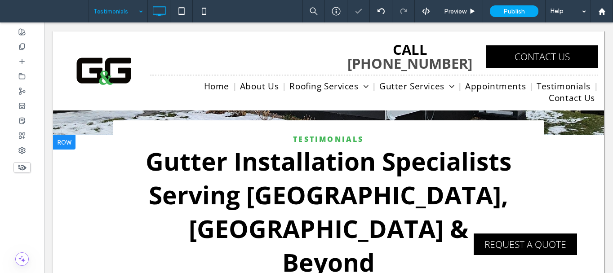
click at [66, 146] on div at bounding box center [64, 142] width 22 height 14
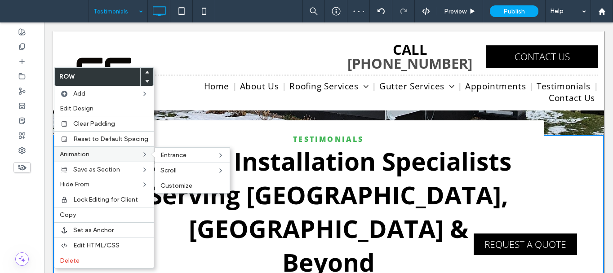
click at [101, 153] on label "Animation" at bounding box center [100, 155] width 81 height 8
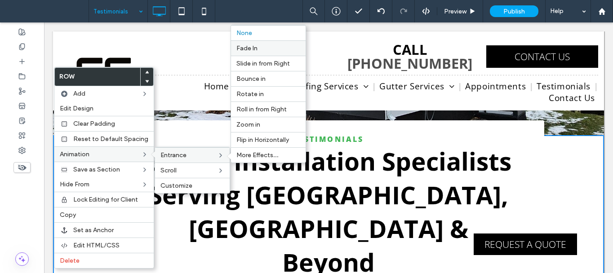
click at [251, 51] on span "Fade In" at bounding box center [246, 49] width 21 height 8
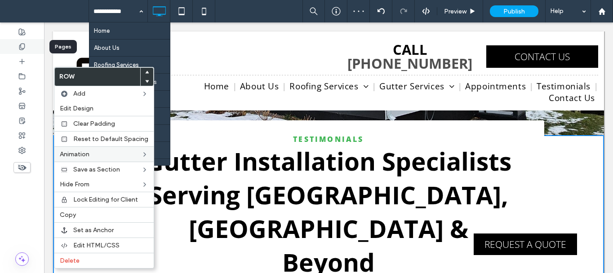
click at [17, 45] on div at bounding box center [22, 46] width 44 height 15
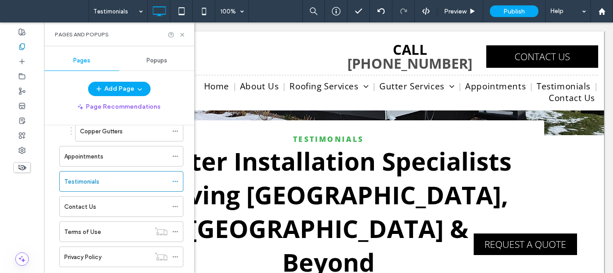
scroll to position [266, 0]
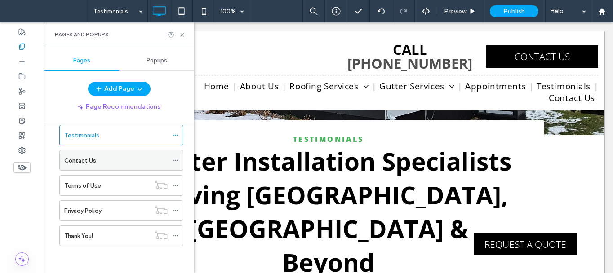
click at [83, 164] on label "Contact Us" at bounding box center [80, 161] width 32 height 16
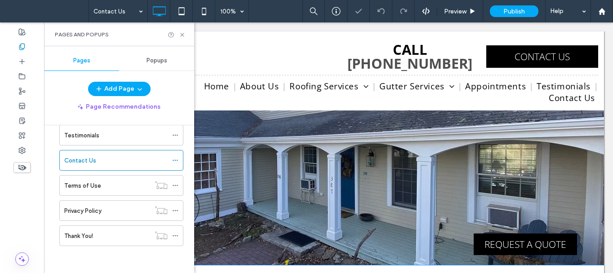
scroll to position [180, 0]
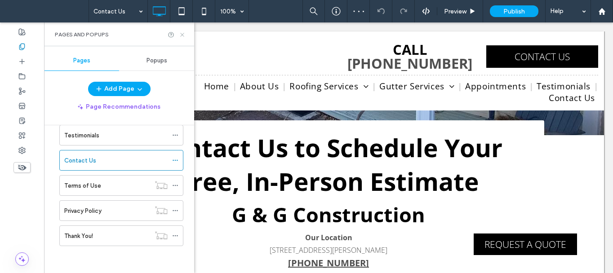
click at [182, 35] on use at bounding box center [182, 35] width 4 height 4
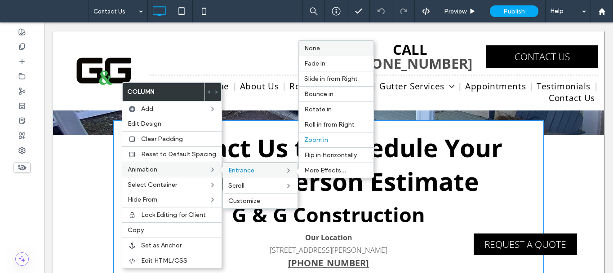
click at [319, 48] on label "None" at bounding box center [336, 49] width 64 height 8
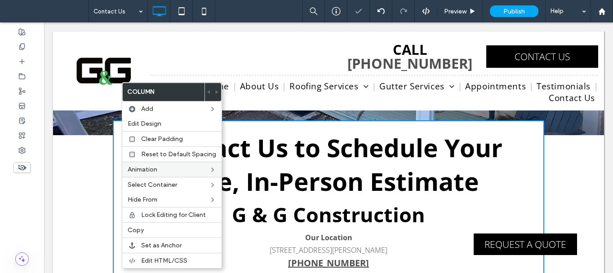
click at [58, 144] on div "**********" at bounding box center [328, 251] width 551 height 233
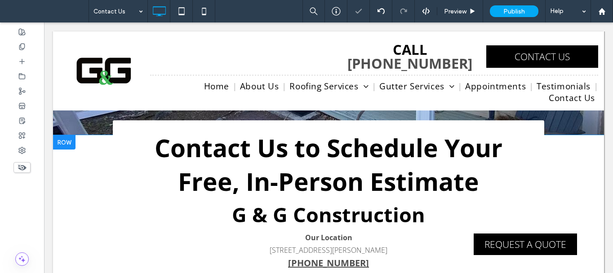
click at [55, 139] on div at bounding box center [64, 142] width 22 height 14
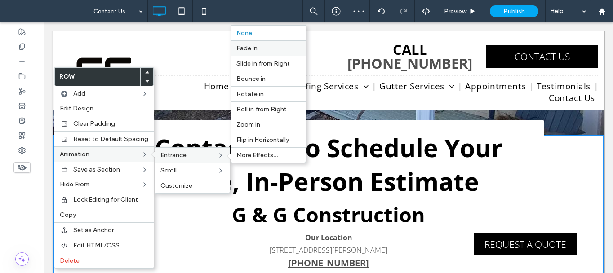
click at [270, 48] on label "Fade In" at bounding box center [268, 49] width 64 height 8
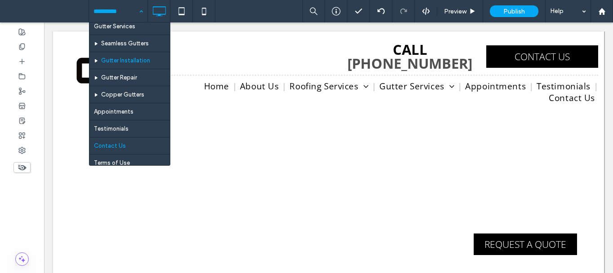
scroll to position [129, 0]
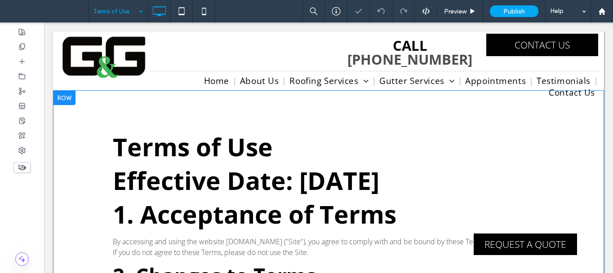
click at [64, 100] on div at bounding box center [64, 98] width 22 height 14
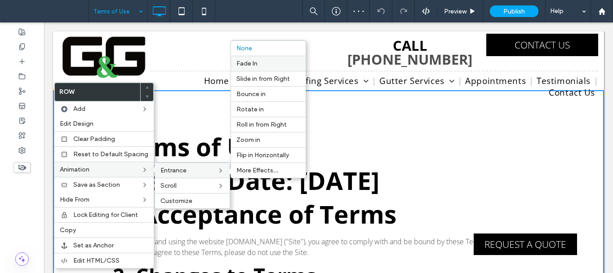
click at [271, 65] on label "Fade In" at bounding box center [268, 64] width 64 height 8
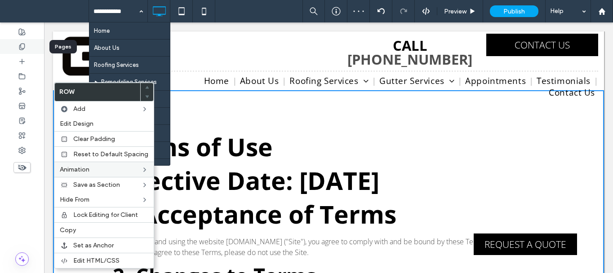
click at [20, 44] on icon at bounding box center [21, 46] width 7 height 7
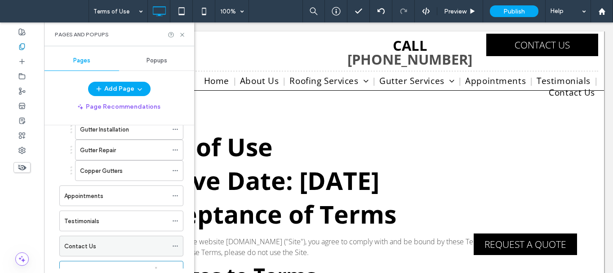
scroll to position [266, 0]
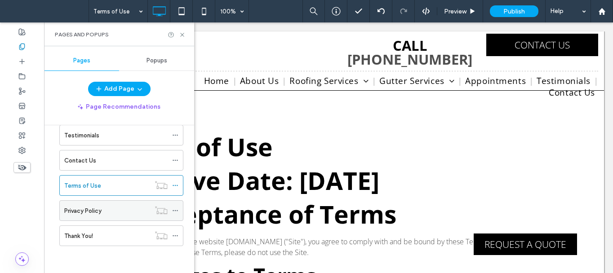
click at [82, 207] on label "Privacy Policy" at bounding box center [82, 211] width 37 height 16
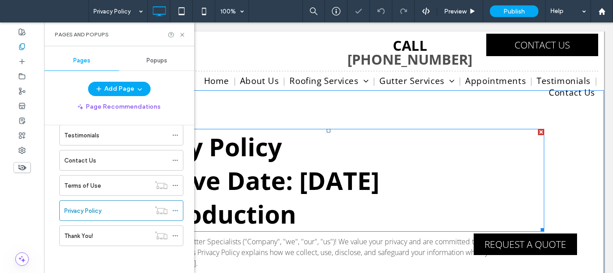
scroll to position [45, 0]
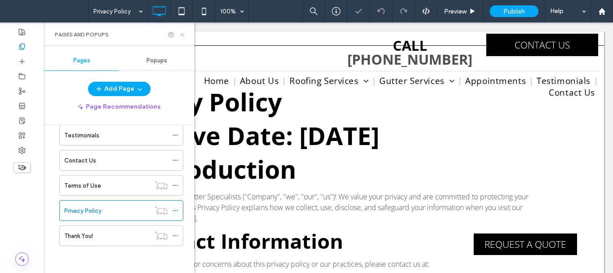
click at [182, 35] on icon at bounding box center [182, 34] width 7 height 7
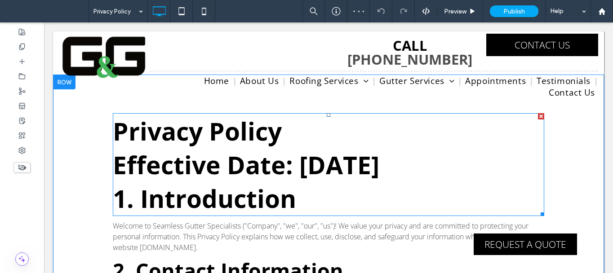
scroll to position [0, 0]
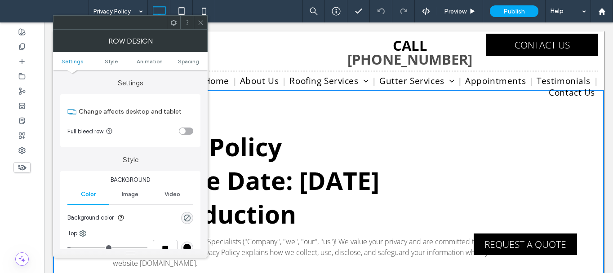
drag, startPoint x: 201, startPoint y: 22, endPoint x: 196, endPoint y: 26, distance: 6.1
click at [201, 22] on icon at bounding box center [200, 22] width 7 height 7
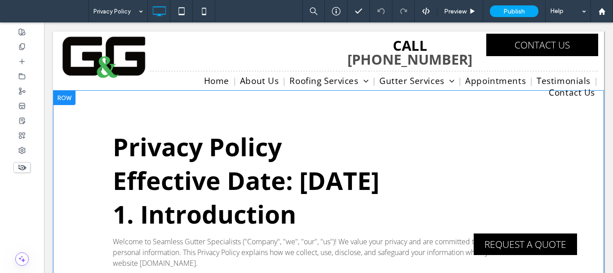
click at [62, 96] on div at bounding box center [64, 98] width 22 height 14
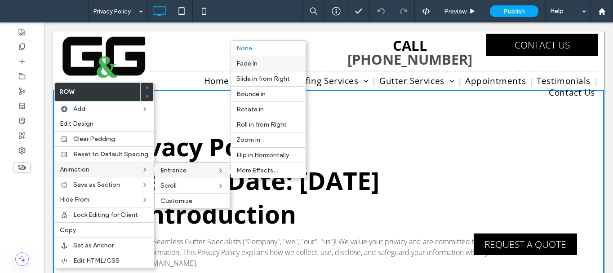
click at [261, 64] on label "Fade In" at bounding box center [268, 64] width 64 height 8
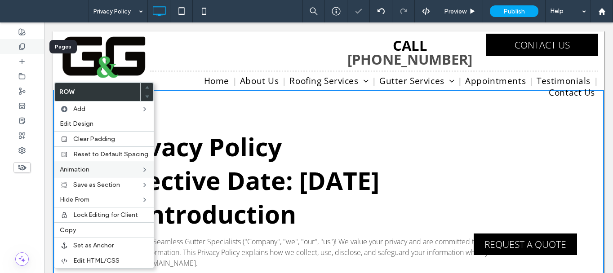
click at [27, 43] on div at bounding box center [22, 46] width 44 height 15
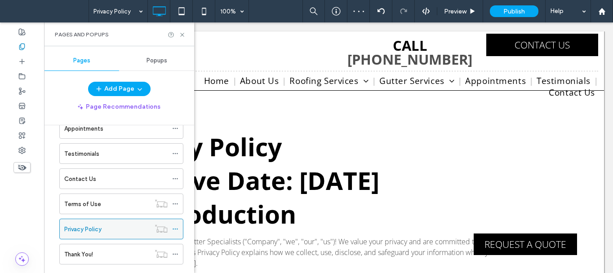
scroll to position [266, 0]
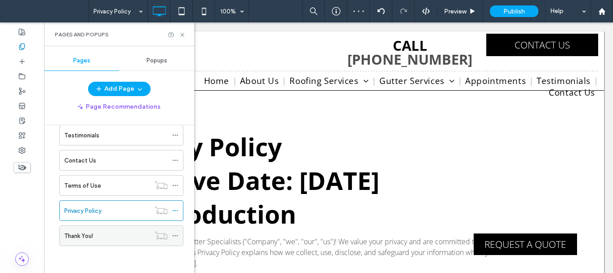
click at [96, 238] on div "Thank You!" at bounding box center [107, 236] width 86 height 9
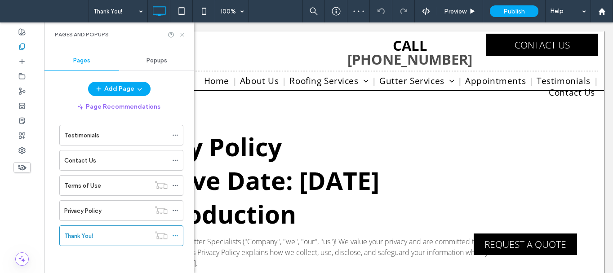
click at [181, 35] on icon at bounding box center [182, 34] width 7 height 7
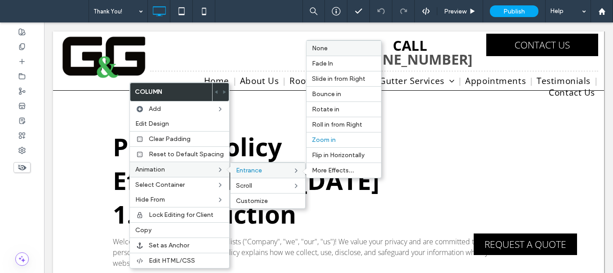
click at [336, 46] on label "None" at bounding box center [344, 49] width 64 height 8
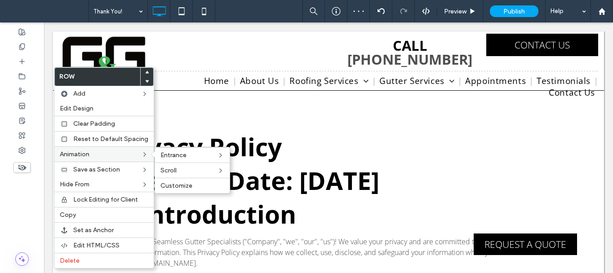
click at [120, 151] on label "Animation" at bounding box center [100, 155] width 81 height 8
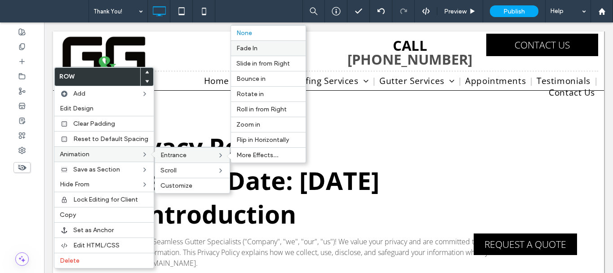
click at [265, 46] on label "Fade In" at bounding box center [268, 49] width 64 height 8
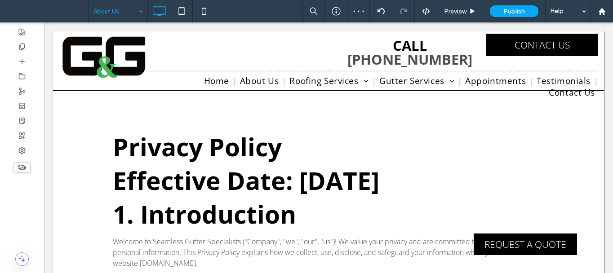
click at [472, 11] on div at bounding box center [306, 136] width 613 height 273
click at [470, 12] on icon at bounding box center [472, 11] width 7 height 7
